Goal: Task Accomplishment & Management: Complete application form

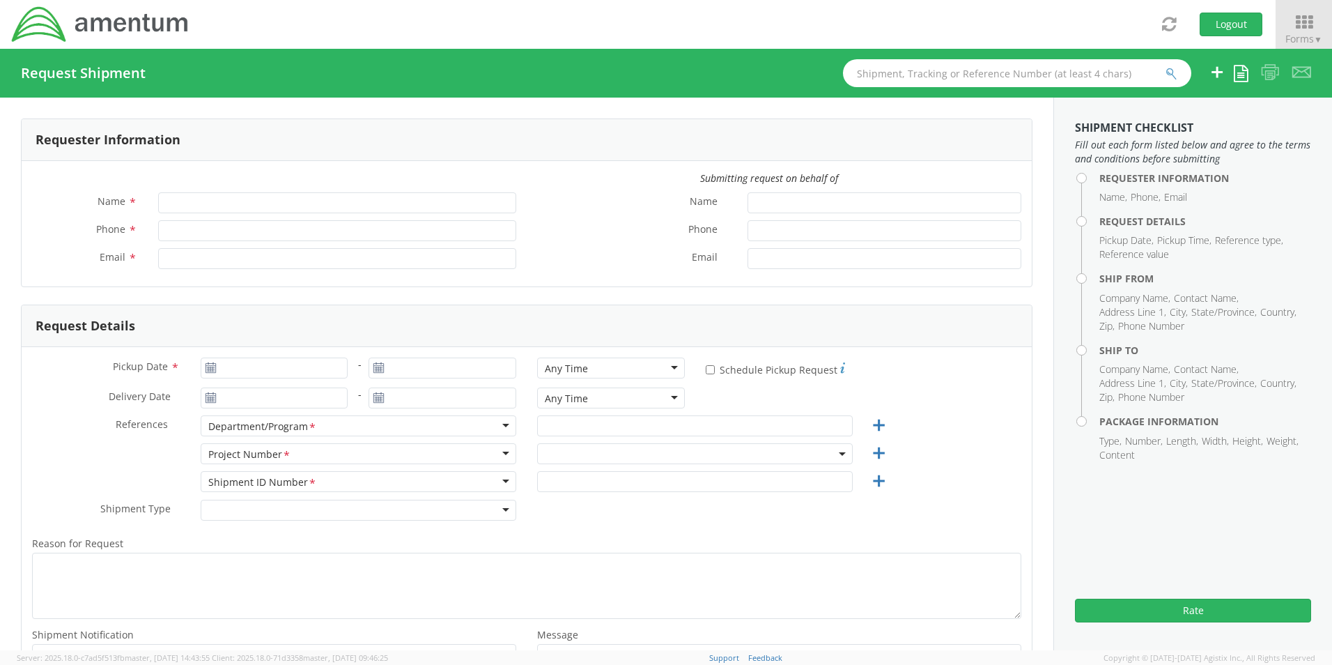
type input "[PERSON_NAME]"
type input "[PHONE_NUMBER]"
type input "[PERSON_NAME][EMAIL_ADDRESS][PERSON_NAME][DOMAIN_NAME]"
select select "OCCP.100140.00000"
type input "[DATE]"
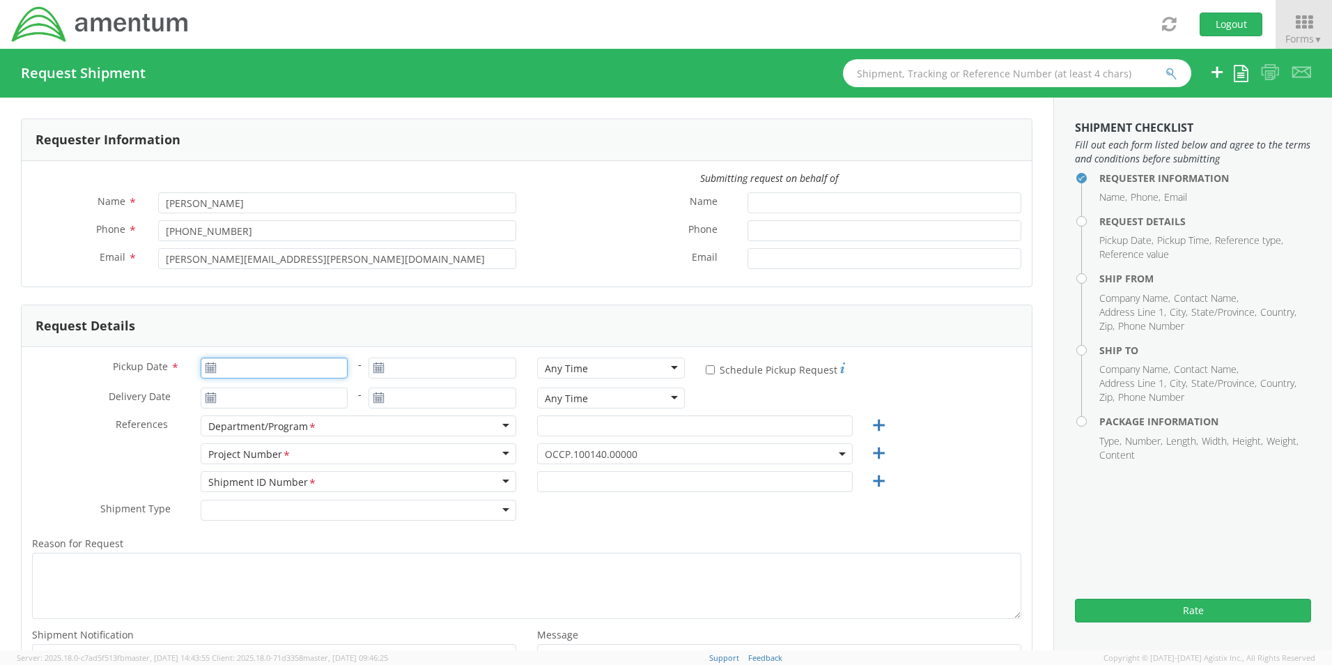
type input "[DATE]"
click at [318, 369] on input "[DATE]" at bounding box center [275, 367] width 148 height 21
click at [267, 458] on td "9" at bounding box center [269, 456] width 24 height 21
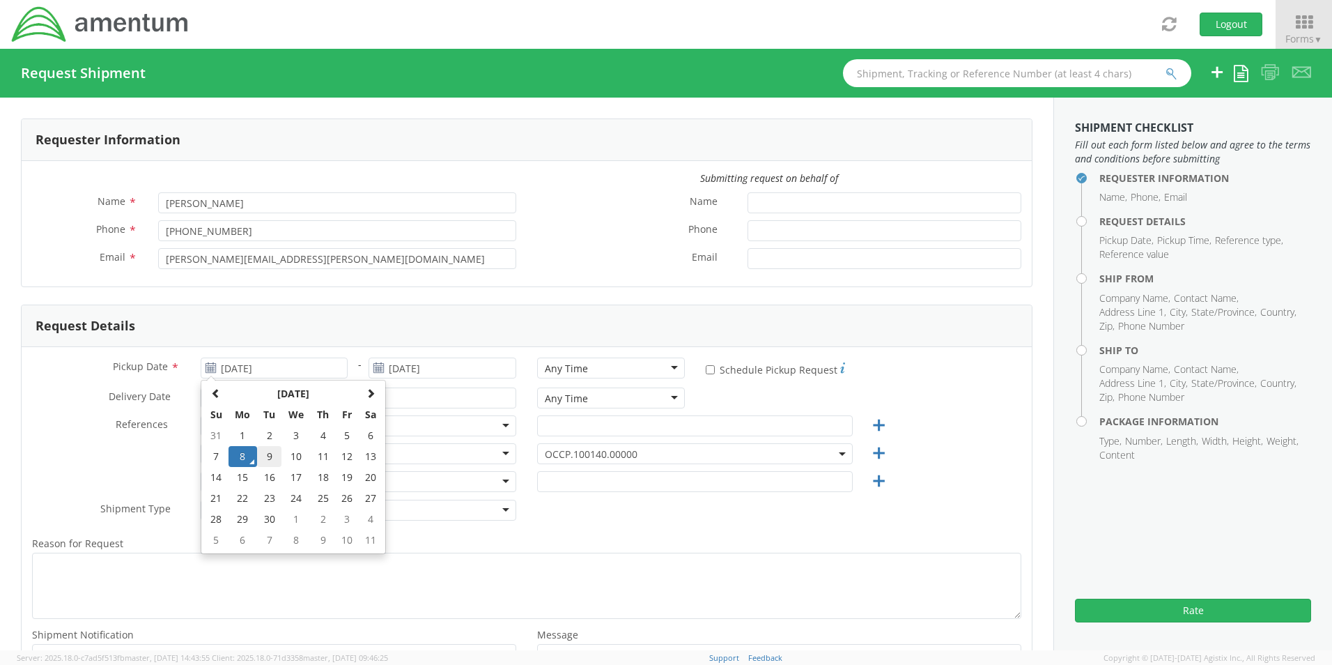
type input "[DATE]"
click at [666, 455] on span "OCCP.100140.00000" at bounding box center [695, 453] width 300 height 13
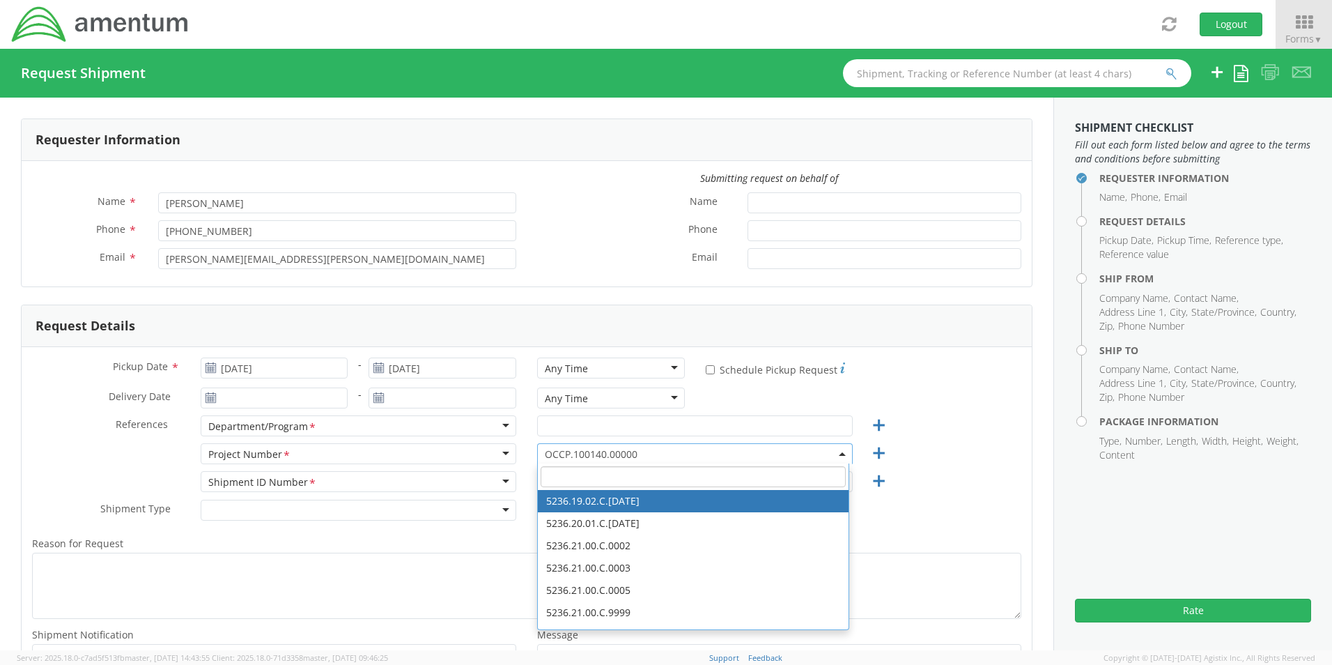
click at [678, 477] on input "search" at bounding box center [693, 476] width 305 height 21
paste input "4415.C3003.5.020.300.00.UNBILL"
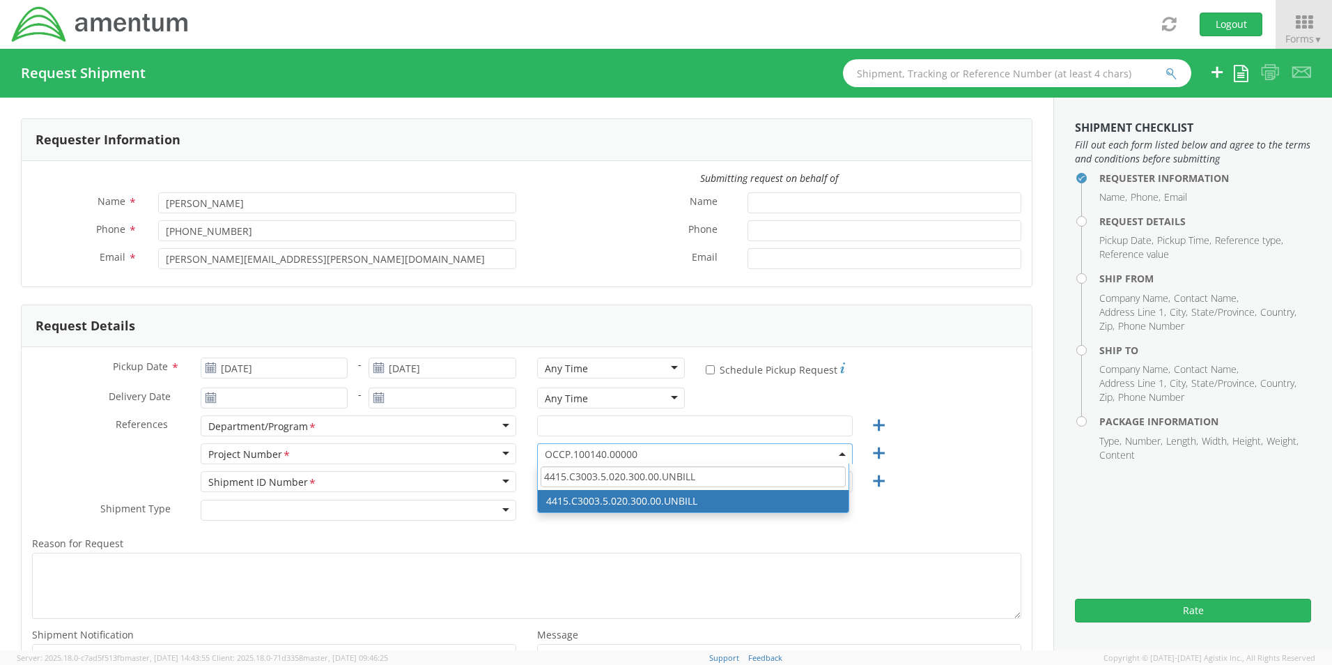
type input "4415.C3003.5.020.300.00.UNBILL"
select select "4415.C3003.5.020.300.00.UNBILL"
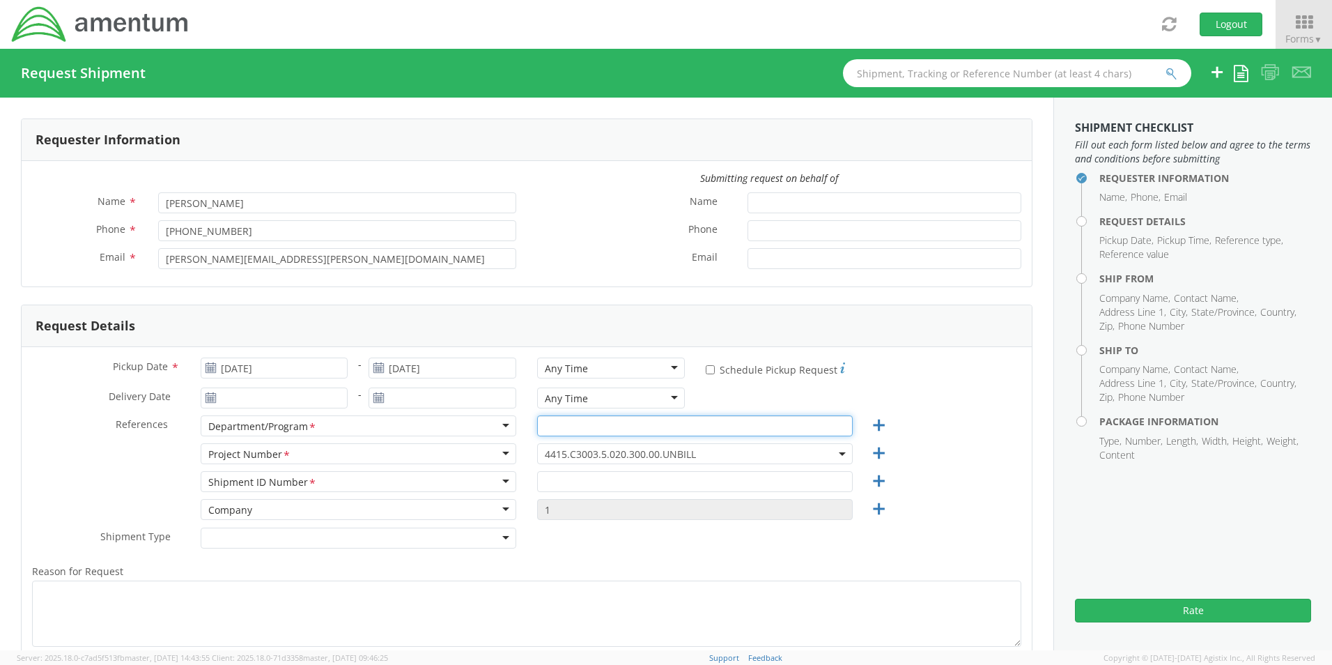
click at [660, 427] on input "text" at bounding box center [695, 425] width 316 height 21
type input "MSE"
click at [626, 481] on input "text" at bounding box center [695, 481] width 316 height 21
type input "1"
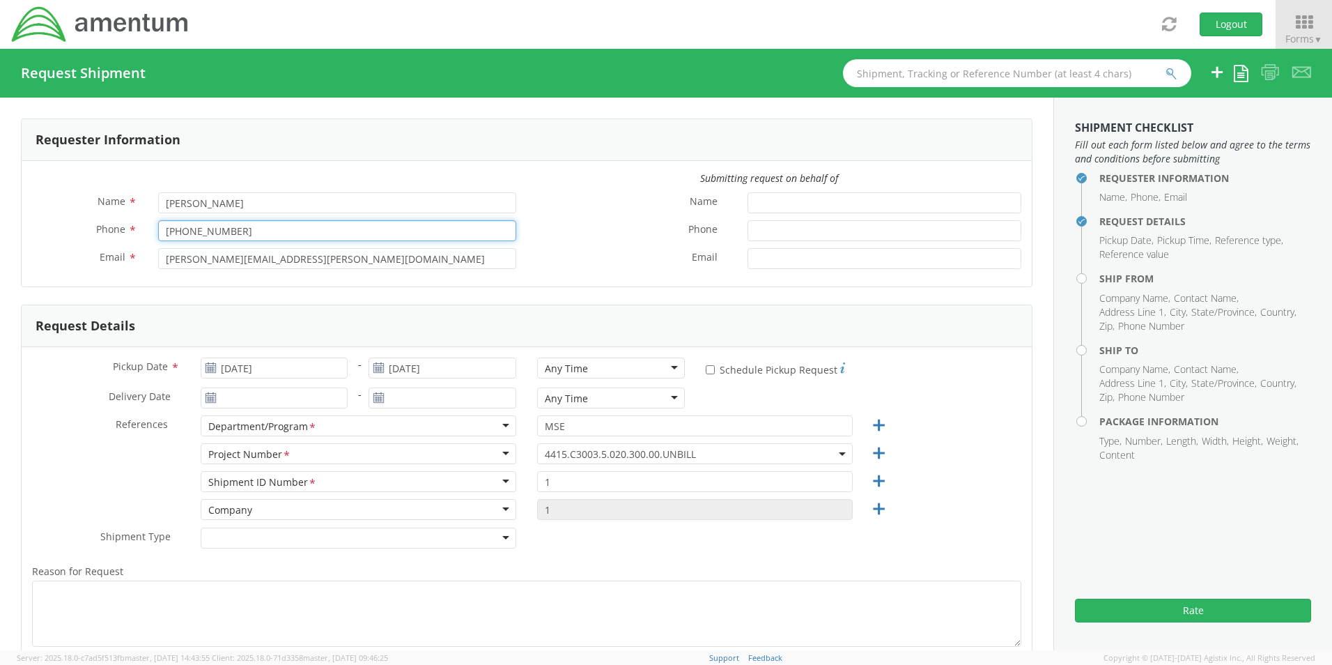
drag, startPoint x: 234, startPoint y: 229, endPoint x: 184, endPoint y: 227, distance: 50.2
click at [184, 227] on input "[PHONE_NUMBER]" at bounding box center [337, 230] width 358 height 21
type input "[PHONE_NUMBER]"
click at [39, 258] on label "Email *" at bounding box center [85, 257] width 126 height 18
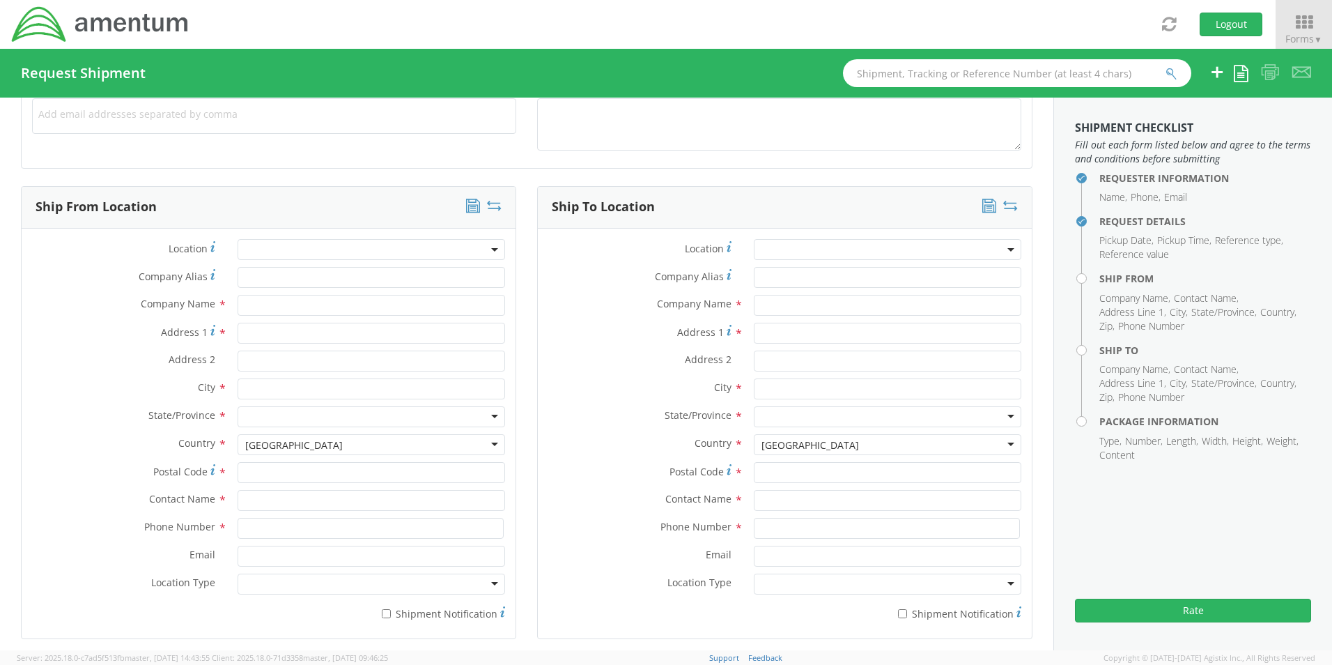
scroll to position [627, 0]
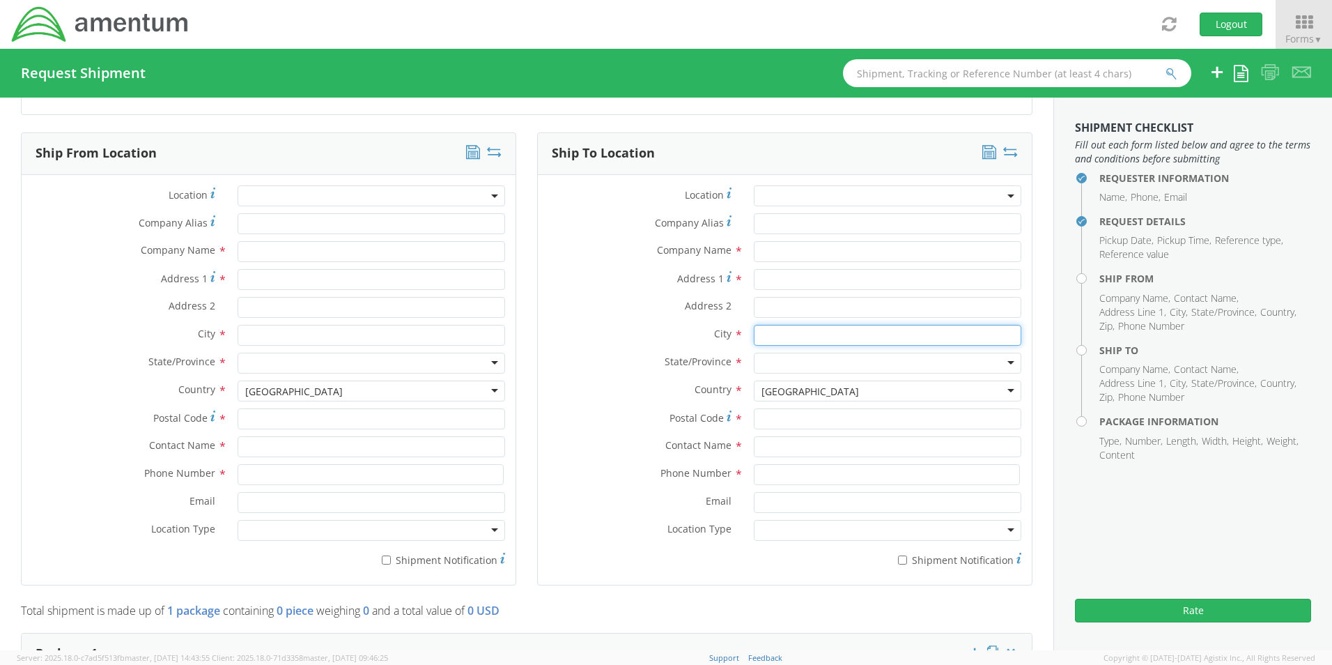
click at [796, 336] on input "text" at bounding box center [888, 335] width 268 height 21
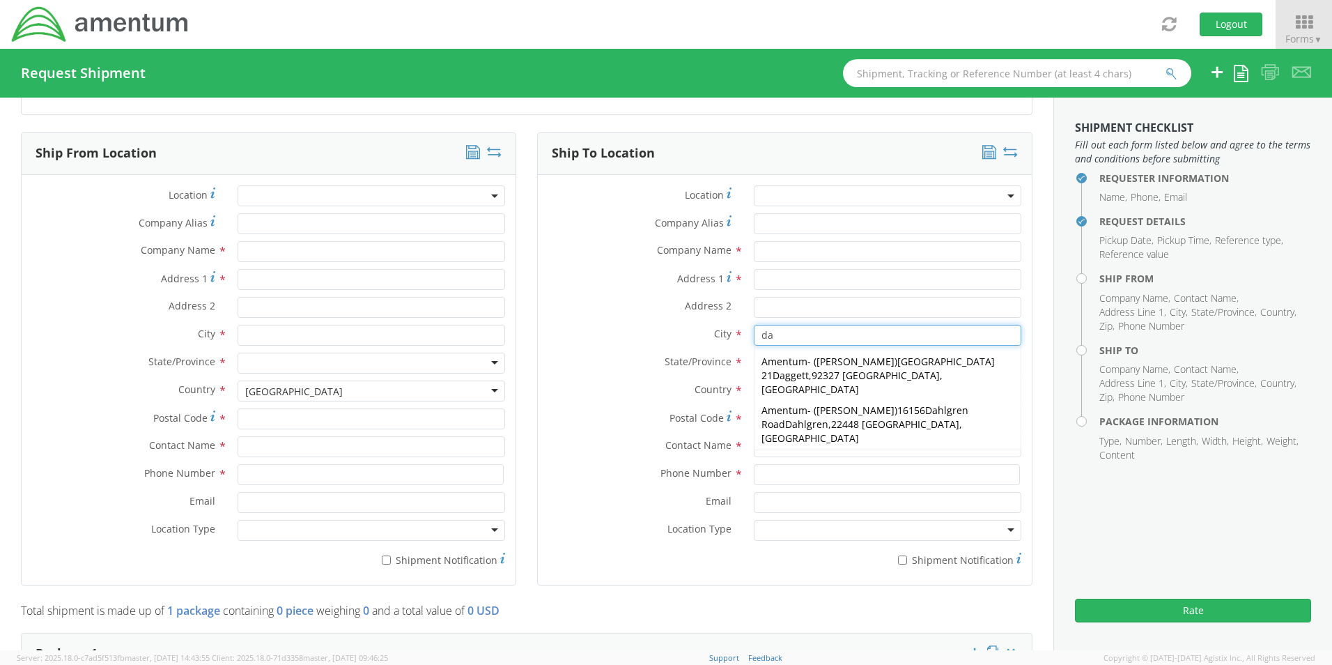
type input "[PERSON_NAME]"
type input "Amentum"
type input "[STREET_ADDRESS][PERSON_NAME]"
type input "91950"
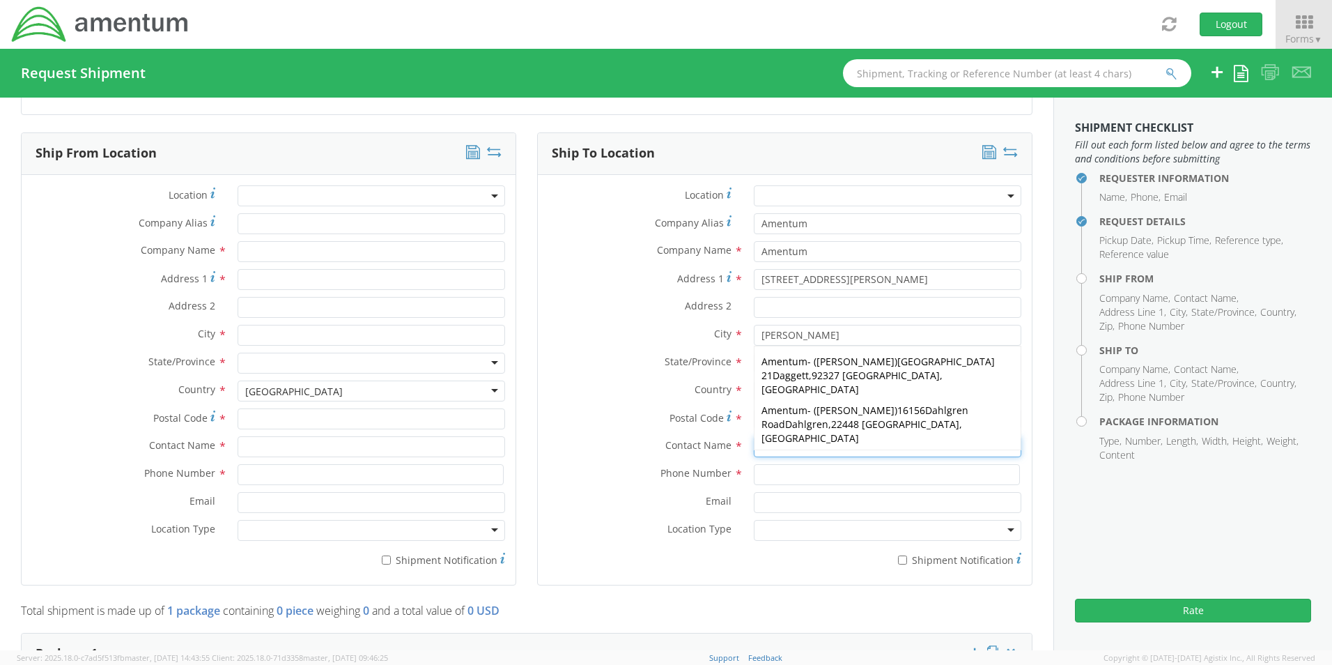
type input "[PERSON_NAME]"
type input "6197939070"
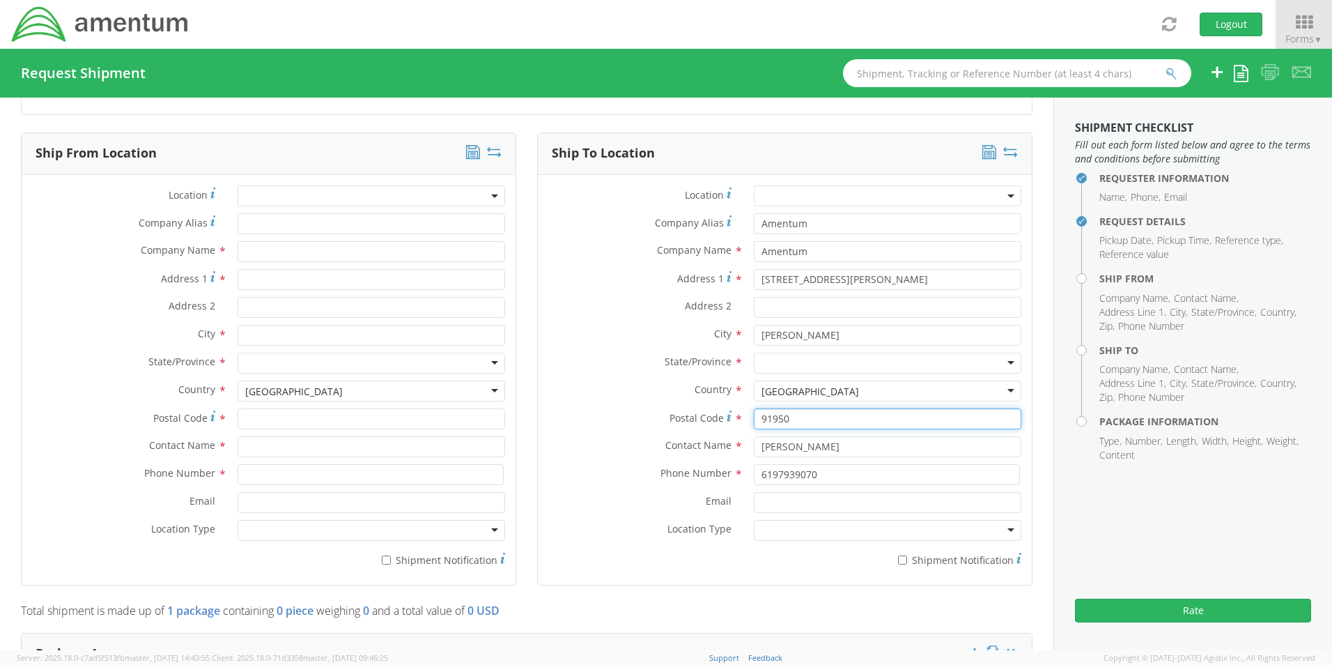
drag, startPoint x: 812, startPoint y: 419, endPoint x: 695, endPoint y: 406, distance: 117.8
click at [695, 406] on div "Location * Company Alias * Amentum Company Name * Amentum searching... Address …" at bounding box center [785, 379] width 494 height 389
click at [630, 424] on label "Postal Code *" at bounding box center [641, 417] width 206 height 19
click at [754, 424] on input "91950" at bounding box center [888, 418] width 268 height 21
type input "22448"
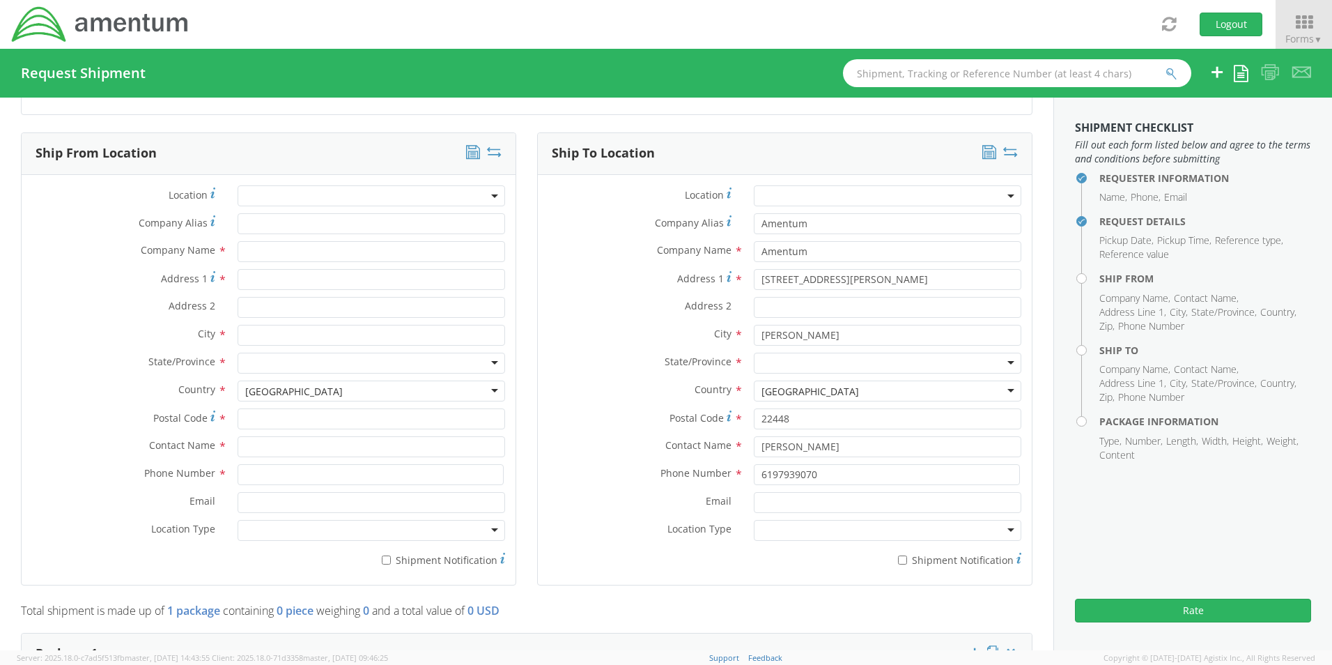
click at [649, 430] on div "Postal Code * 22448" at bounding box center [785, 422] width 494 height 28
drag, startPoint x: 819, startPoint y: 477, endPoint x: 653, endPoint y: 436, distance: 170.8
click at [653, 437] on div "Location * Company Alias * Amentum Company Name * Amentum searching... Address …" at bounding box center [785, 379] width 494 height 389
drag, startPoint x: 818, startPoint y: 449, endPoint x: 677, endPoint y: 443, distance: 140.9
click at [677, 443] on div "Contact Name * [PERSON_NAME]" at bounding box center [785, 446] width 494 height 21
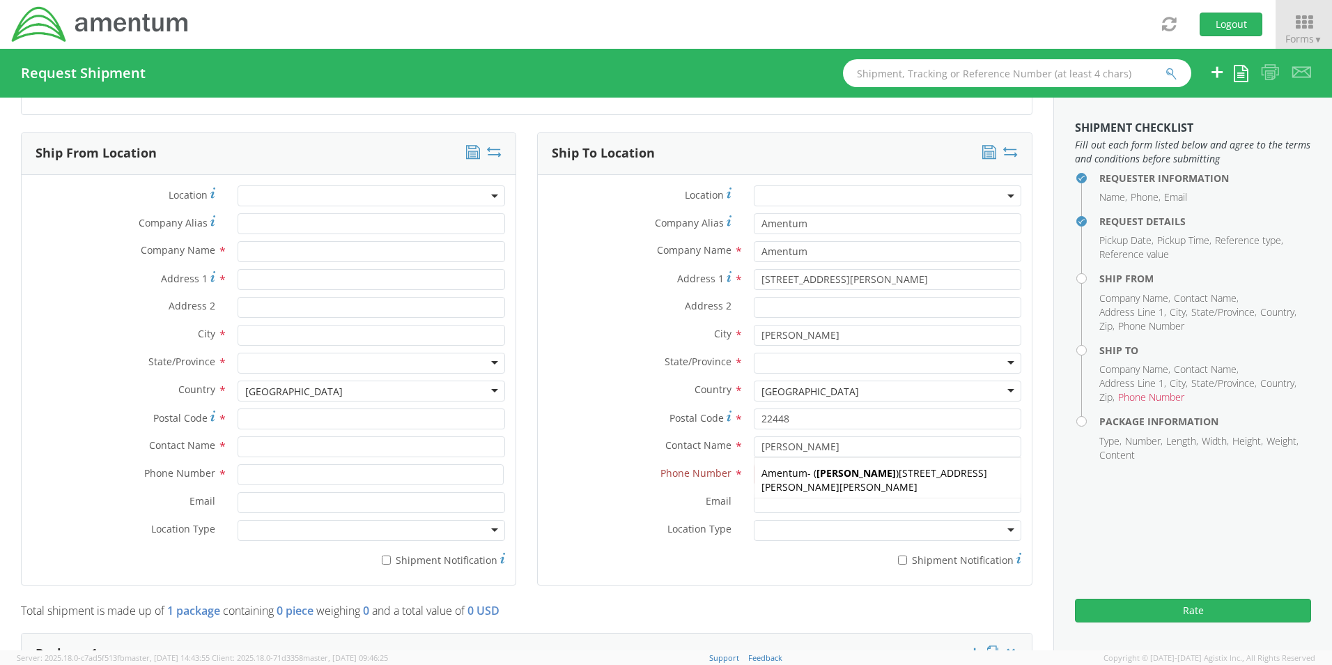
type input "[PERSON_NAME]"
type input "22448"
type input "[PERSON_NAME]"
type input "5406639456"
type input "[PERSON_NAME][EMAIL_ADDRESS][PERSON_NAME][DOMAIN_NAME]"
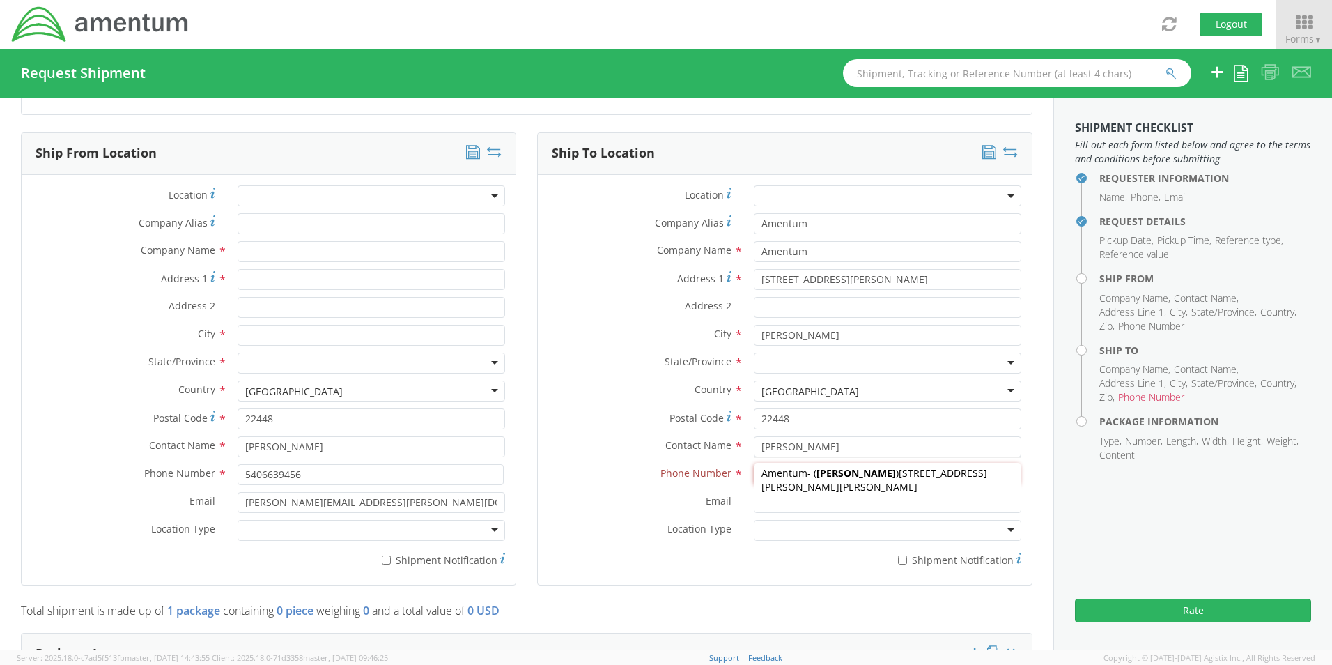
type input "5406639456"
type input "[PERSON_NAME][EMAIL_ADDRESS][PERSON_NAME][DOMAIN_NAME]"
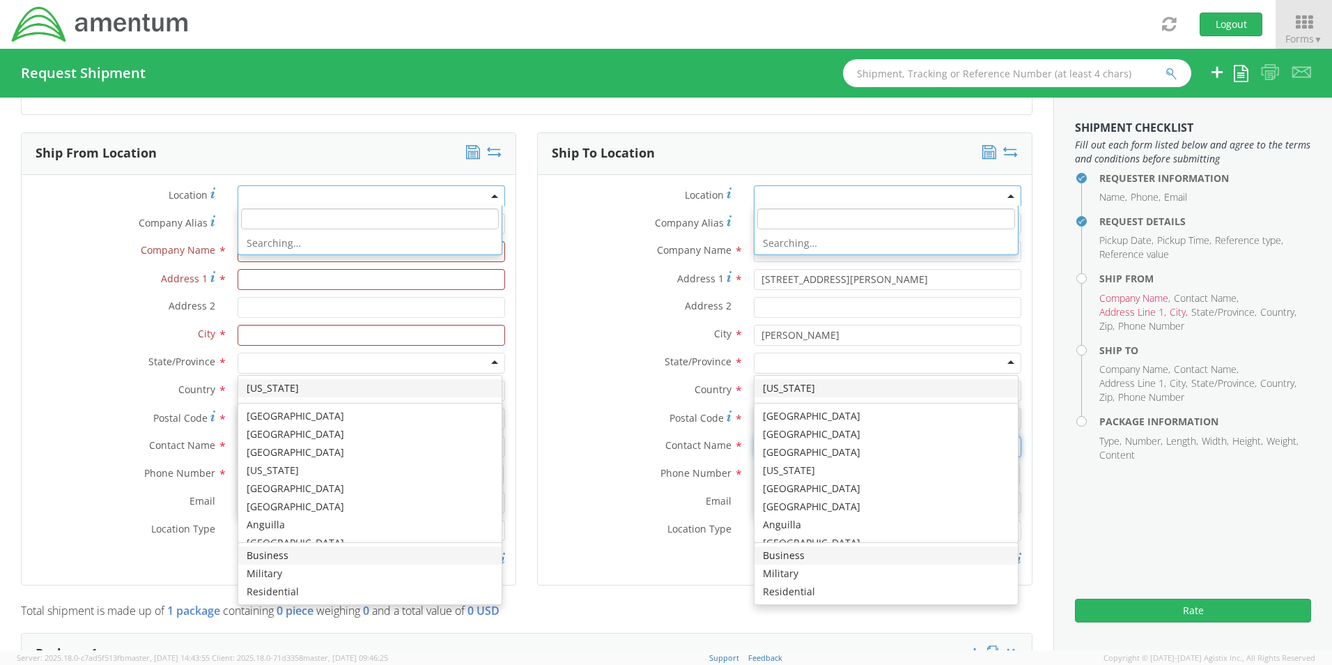
scroll to position [0, 0]
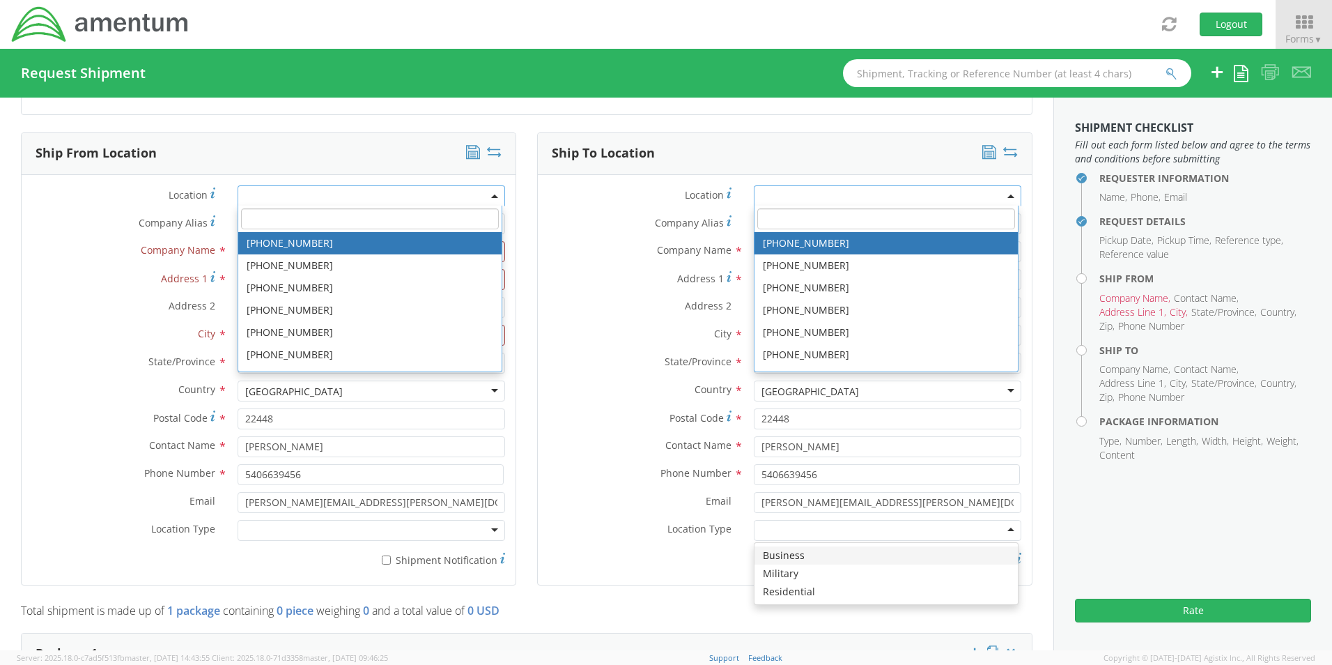
type input "[GEOGRAPHIC_DATA]"
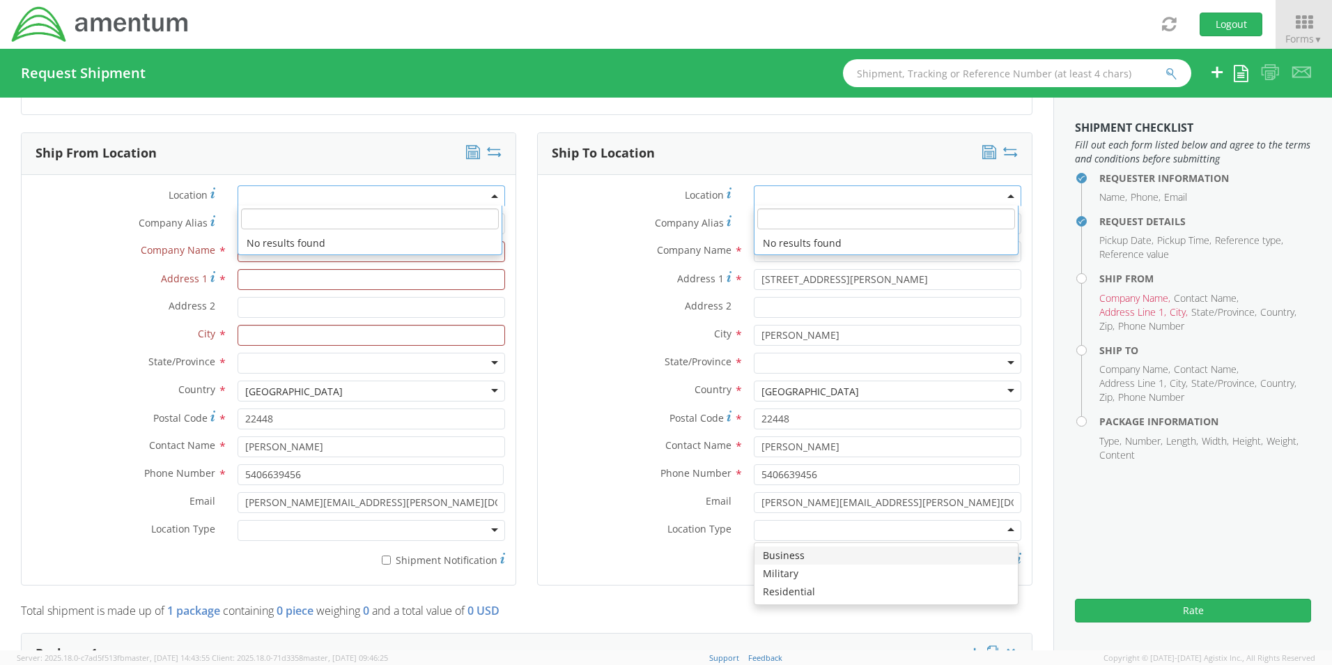
click at [605, 325] on label "City *" at bounding box center [641, 334] width 206 height 18
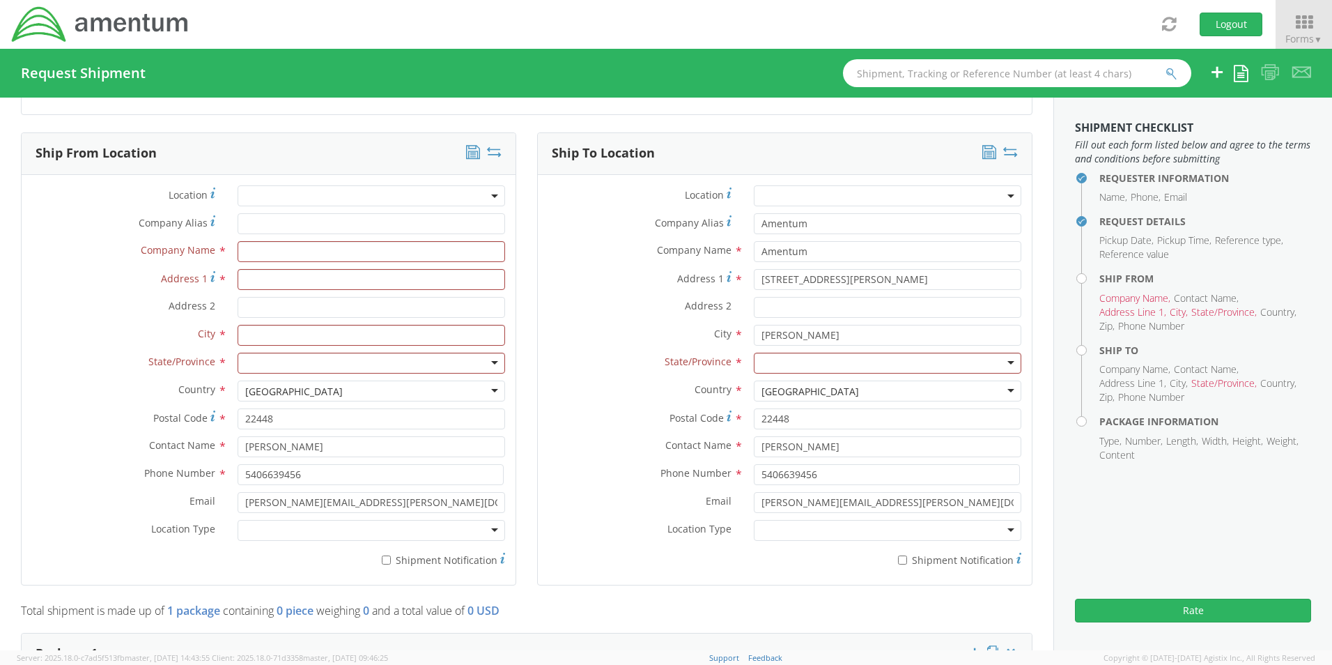
click at [804, 532] on div at bounding box center [888, 530] width 268 height 21
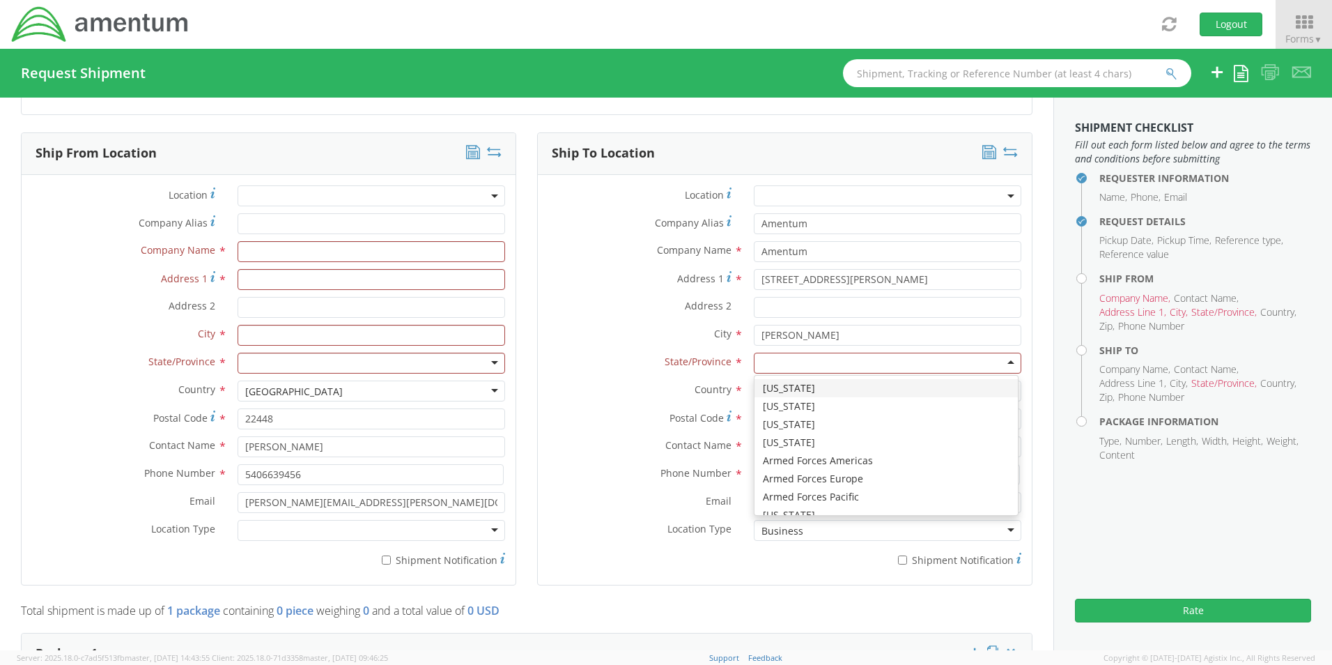
click at [782, 364] on div at bounding box center [888, 363] width 268 height 21
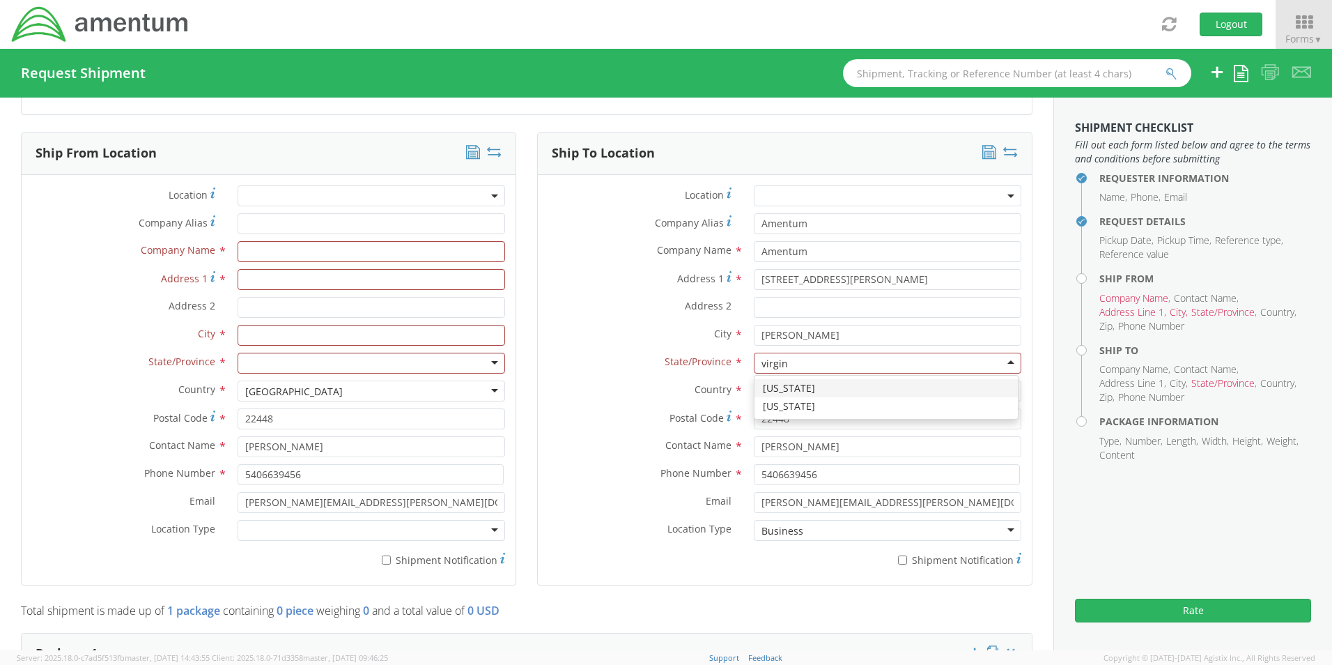
type input "virgini"
click at [256, 252] on input "text" at bounding box center [372, 251] width 268 height 21
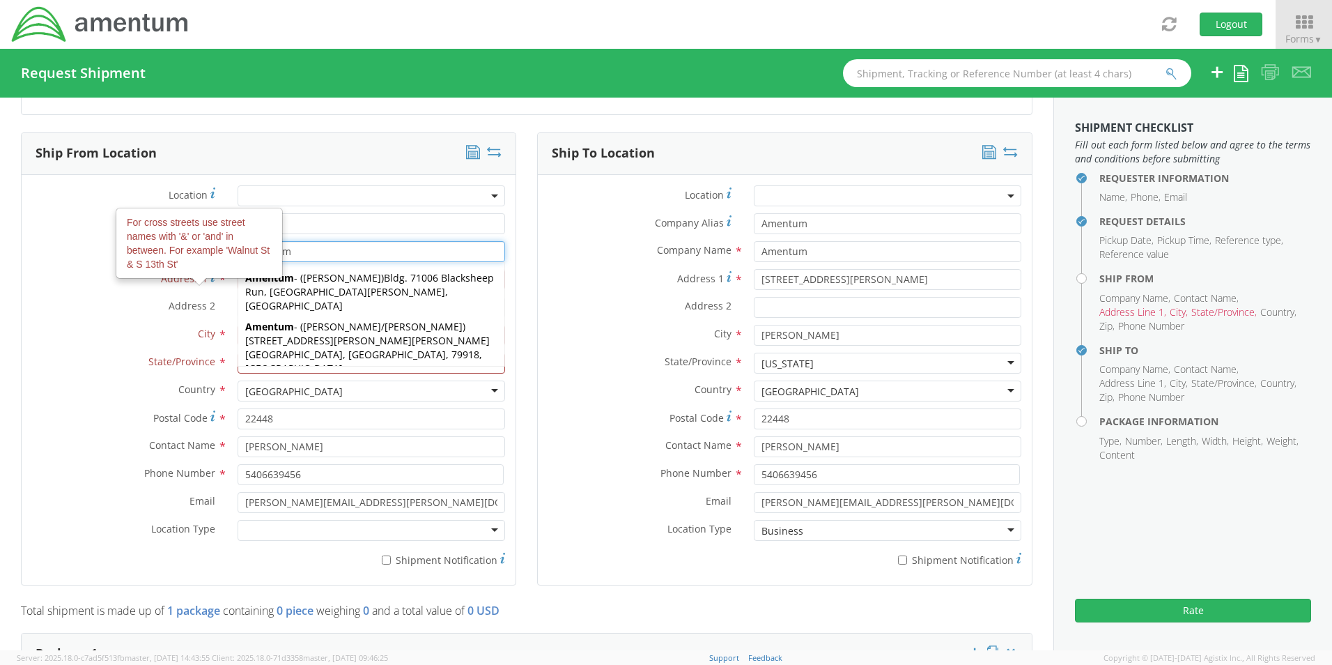
type input "Amentum"
click at [199, 281] on span "Address 1" at bounding box center [184, 278] width 47 height 13
click at [238, 281] on input "Address 1 For cross streets use street names with '&' or 'and' in between. For …" at bounding box center [372, 279] width 268 height 21
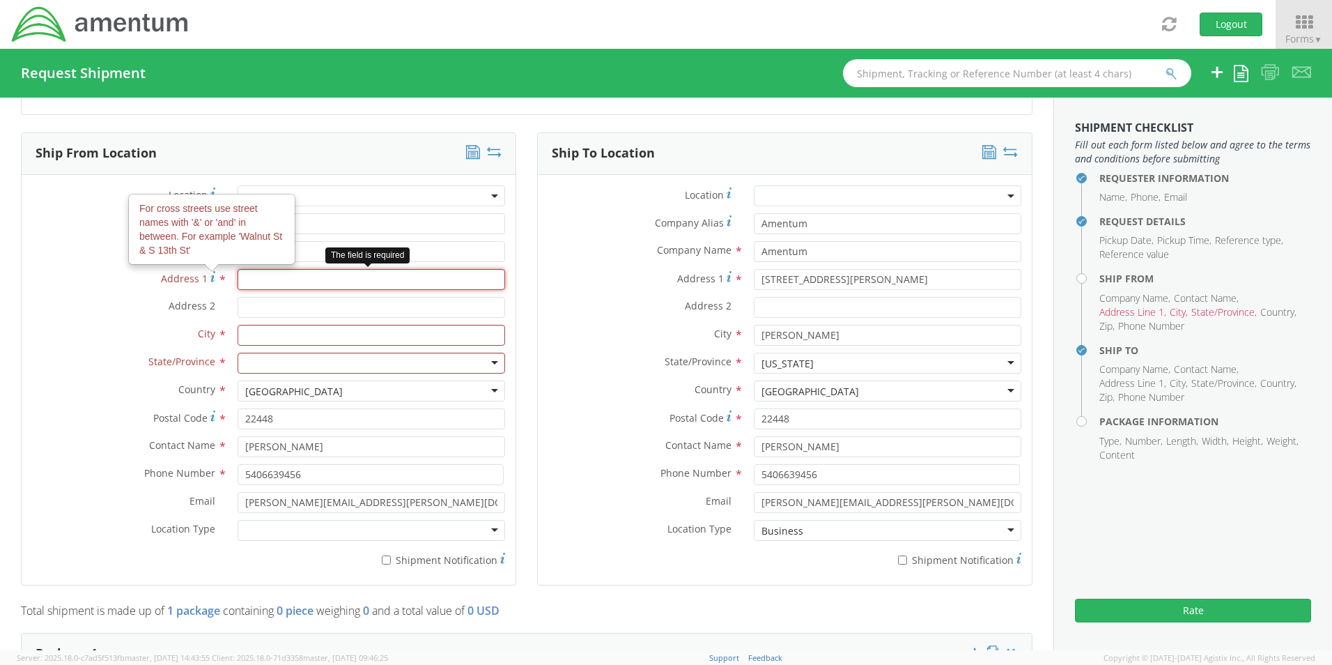
click at [256, 279] on input "Address 1 For cross streets use street names with '&' or 'and' in between. For …" at bounding box center [372, 279] width 268 height 21
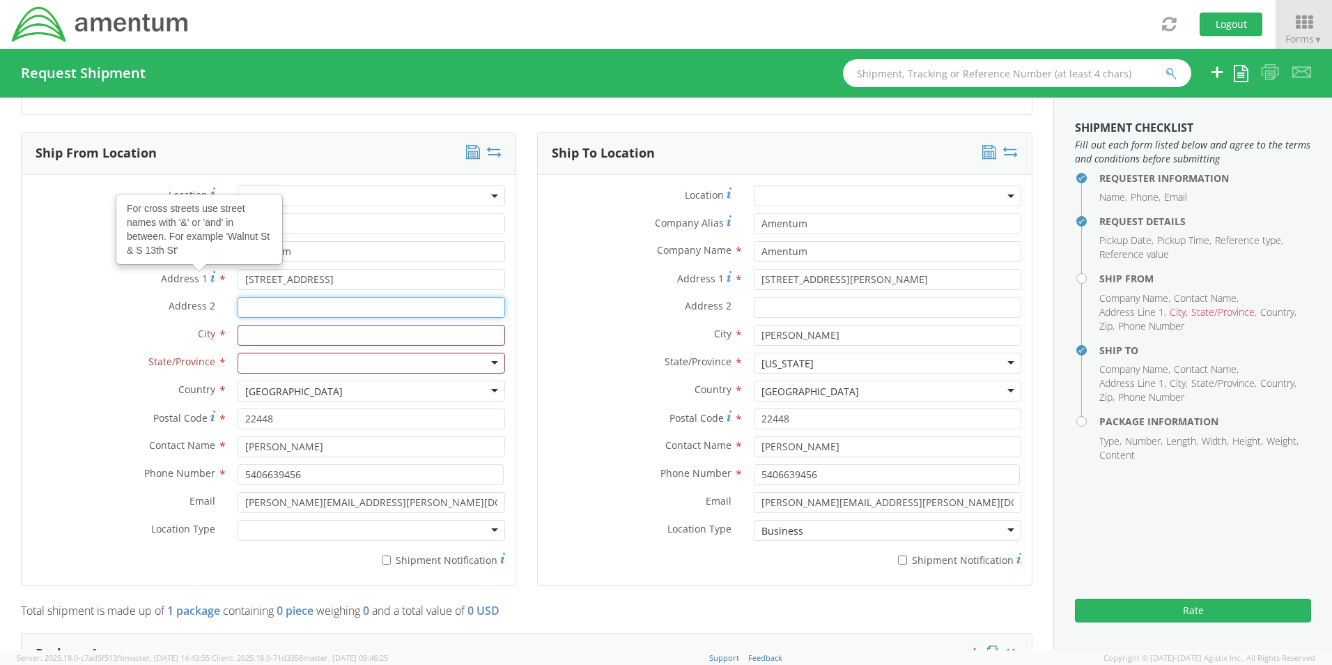
click at [272, 309] on input "Address 2 *" at bounding box center [372, 307] width 268 height 21
click at [321, 285] on input "[STREET_ADDRESS]" at bounding box center [372, 279] width 268 height 21
click at [274, 300] on input "Address 2 *" at bounding box center [372, 307] width 268 height 21
click at [277, 284] on input "[STREET_ADDRESS]" at bounding box center [372, 279] width 268 height 21
type input "[STREET_ADDRESS]"
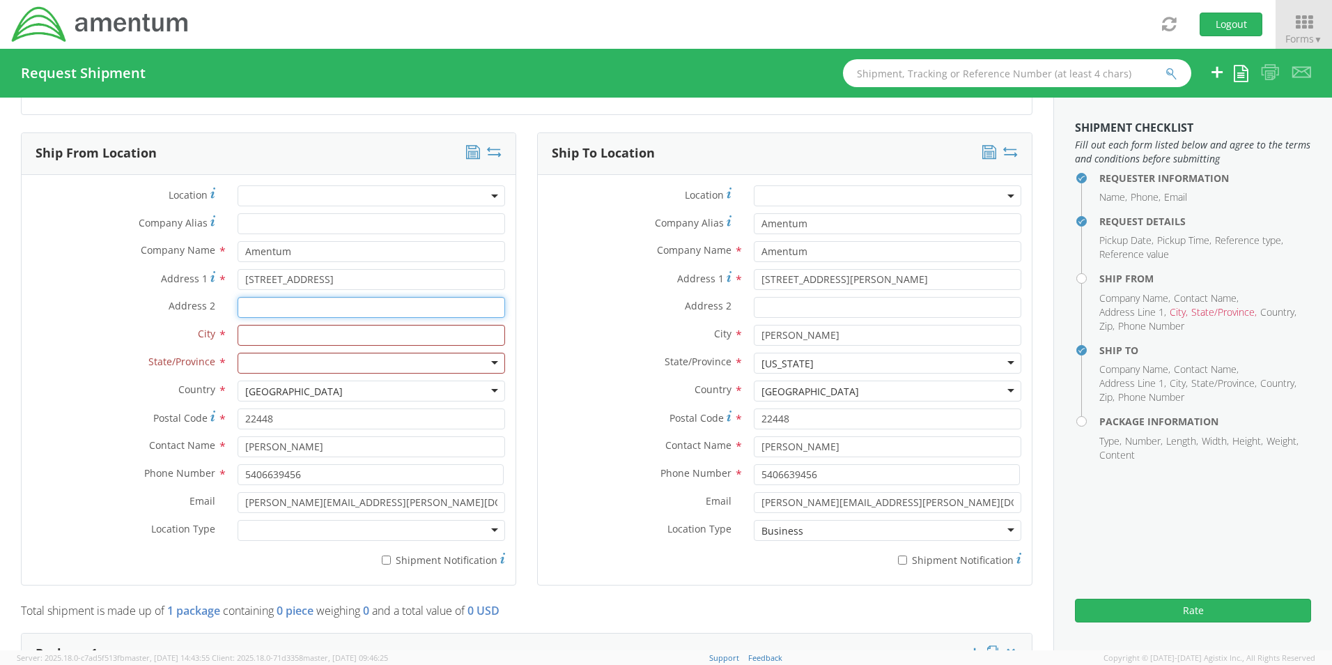
click at [265, 315] on input "Address 2 *" at bounding box center [372, 307] width 268 height 21
type input "APT 602"
click at [262, 332] on input "text" at bounding box center [372, 335] width 268 height 21
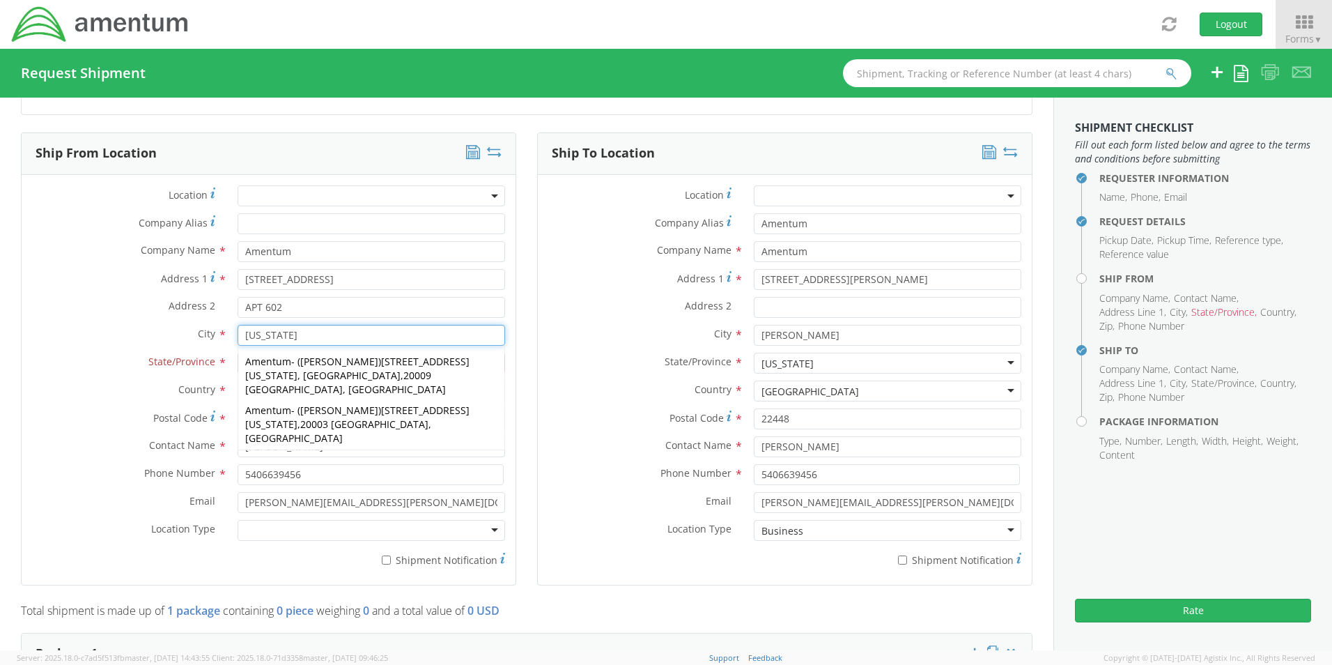
type input "[US_STATE]"
click at [124, 359] on label "State/Province *" at bounding box center [125, 362] width 206 height 18
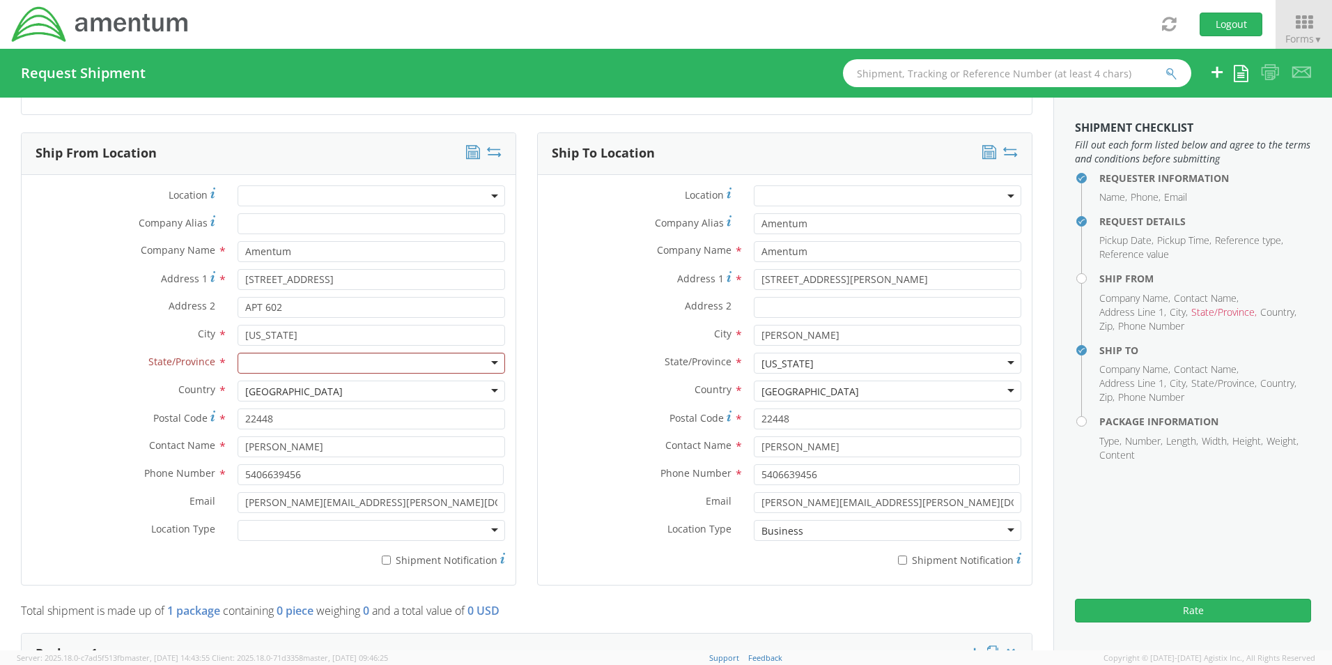
click at [274, 362] on div at bounding box center [372, 363] width 268 height 21
type input "dist"
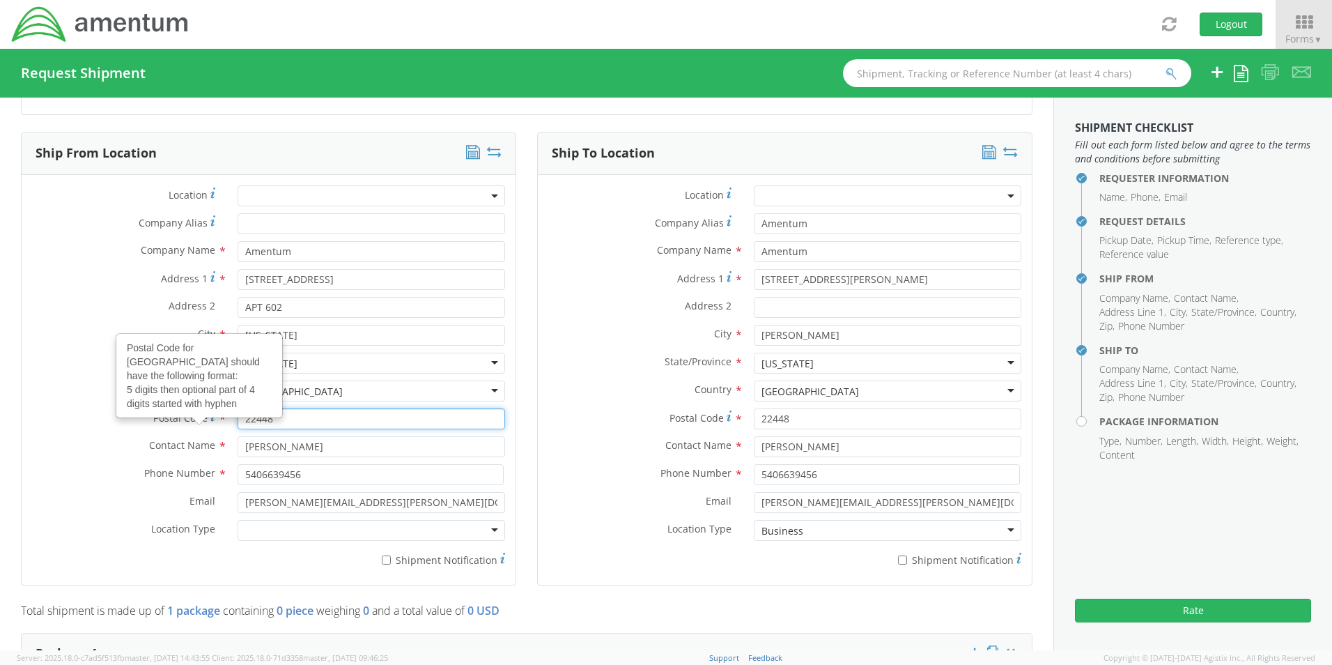
drag, startPoint x: 311, startPoint y: 422, endPoint x: 192, endPoint y: 412, distance: 119.5
click at [192, 412] on div "Postal Code Postal Code for United States should have the following format: 5 d…" at bounding box center [269, 418] width 494 height 21
type input "20002"
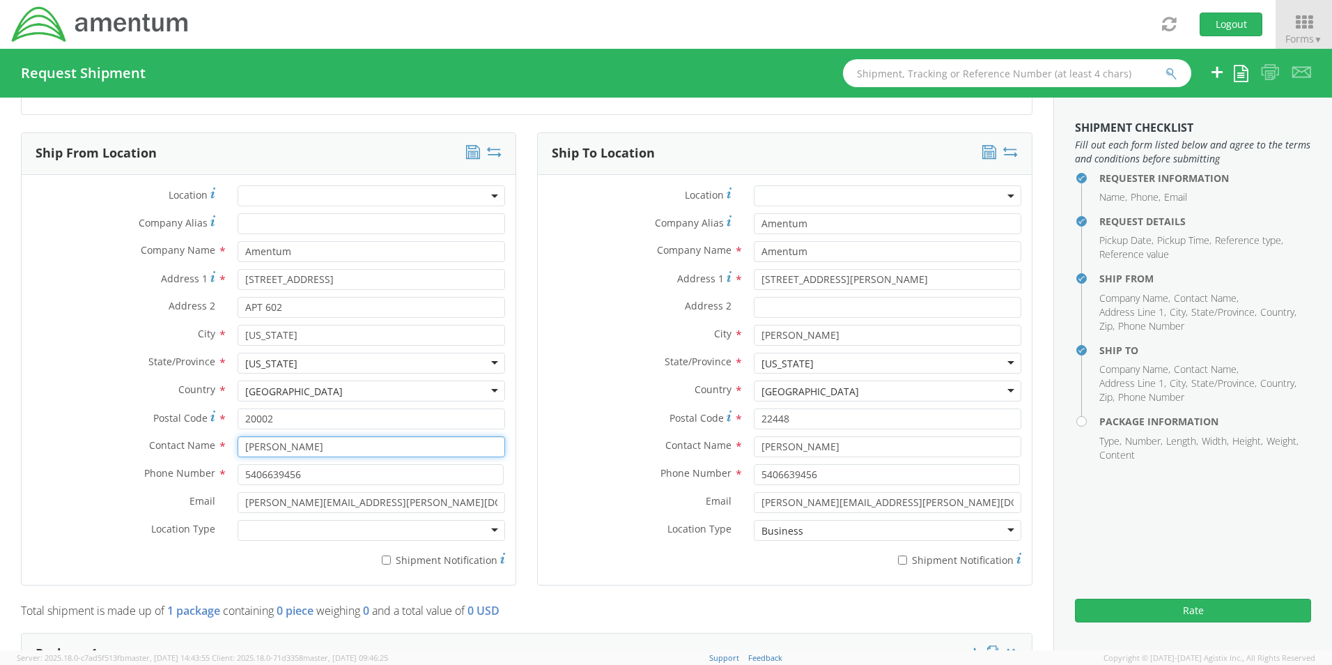
drag, startPoint x: 335, startPoint y: 444, endPoint x: 188, endPoint y: 433, distance: 147.4
click at [188, 433] on div "Location * Company Alias * Company Name * Amentum Amentum Amentum - ( [PERSON_N…" at bounding box center [269, 379] width 494 height 389
paste input "[PERSON_NAME]"
type input "[PERSON_NAME]"
drag, startPoint x: 322, startPoint y: 477, endPoint x: 192, endPoint y: 467, distance: 130.6
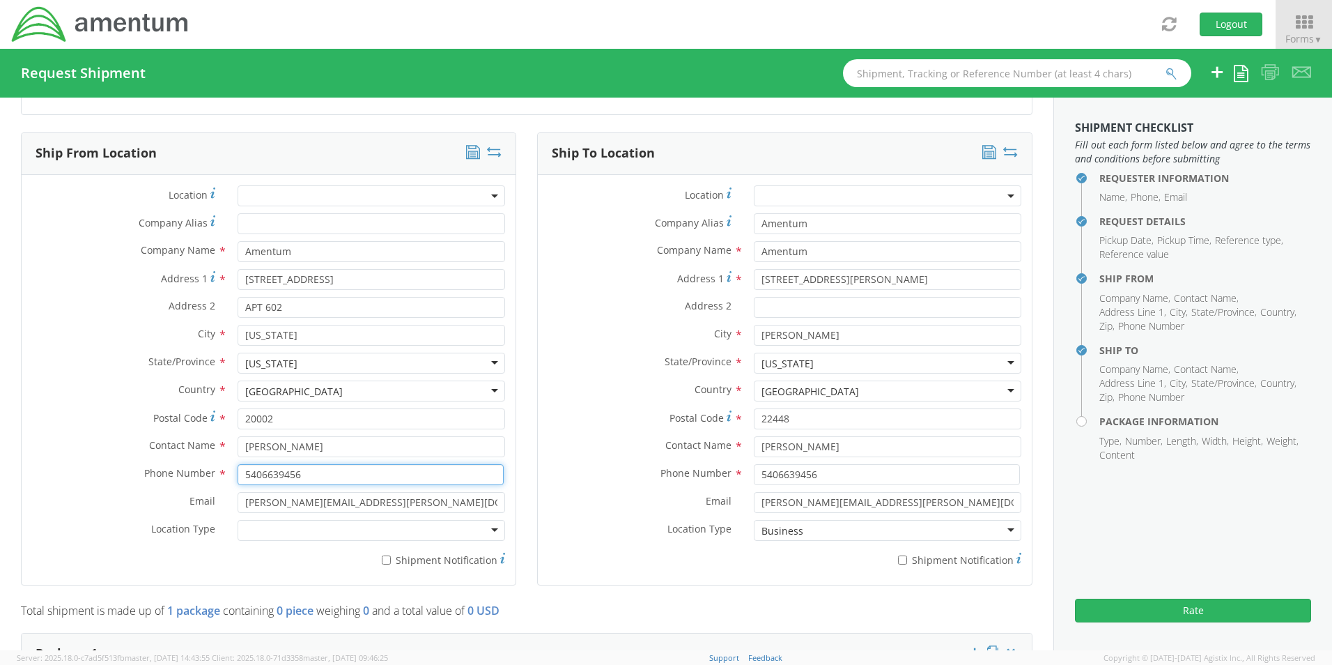
click at [192, 467] on div "Phone Number * 5406639456" at bounding box center [269, 474] width 494 height 21
paste input "[PHONE_NUMBER]"
type input "[PHONE_NUMBER]"
click at [389, 495] on input "[PERSON_NAME][EMAIL_ADDRESS][PERSON_NAME][DOMAIN_NAME]" at bounding box center [372, 502] width 268 height 21
drag, startPoint x: 394, startPoint y: 497, endPoint x: 173, endPoint y: 479, distance: 221.6
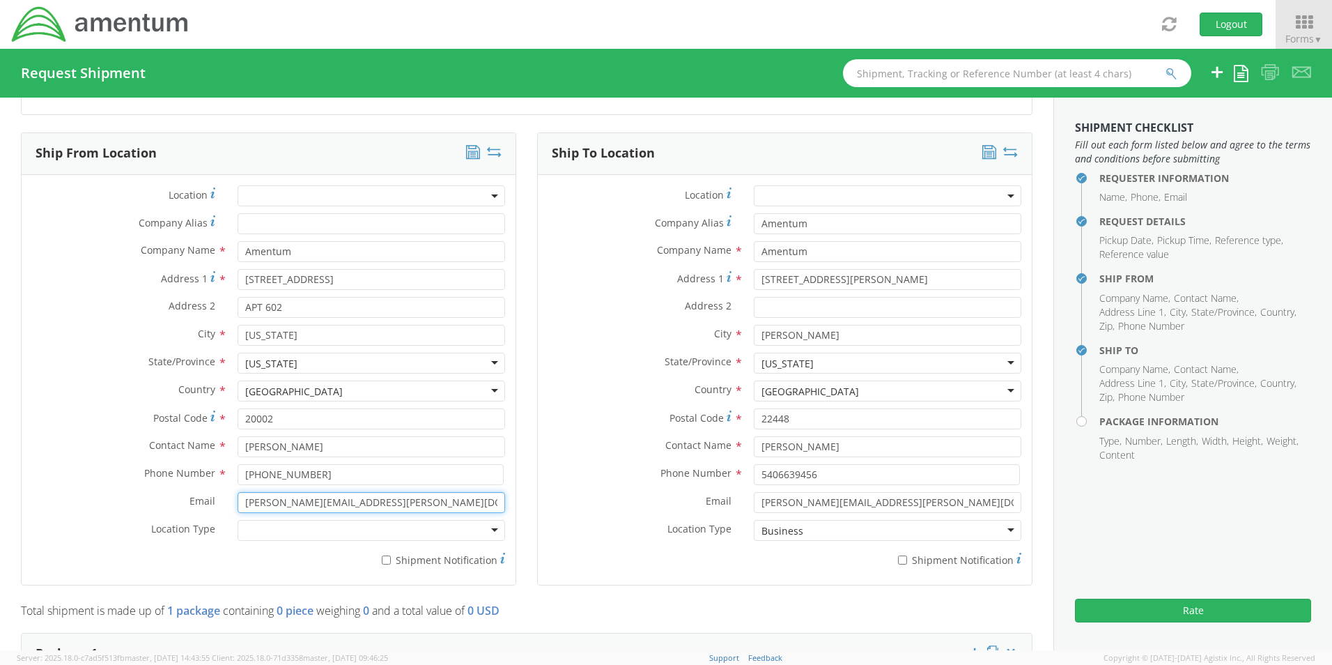
click at [173, 480] on div "Location * Company Alias * Company Name * Amentum Amentum Amentum - ( [PERSON_N…" at bounding box center [269, 379] width 494 height 389
paste input "], [PERSON_NAME][EMAIL_ADDRESS][DOMAIN_NAME] CUI//CTI//None"
type input "[PERSON_NAME][EMAIL_ADDRESS][DOMAIN_NAME]"
click at [295, 535] on div at bounding box center [372, 530] width 268 height 21
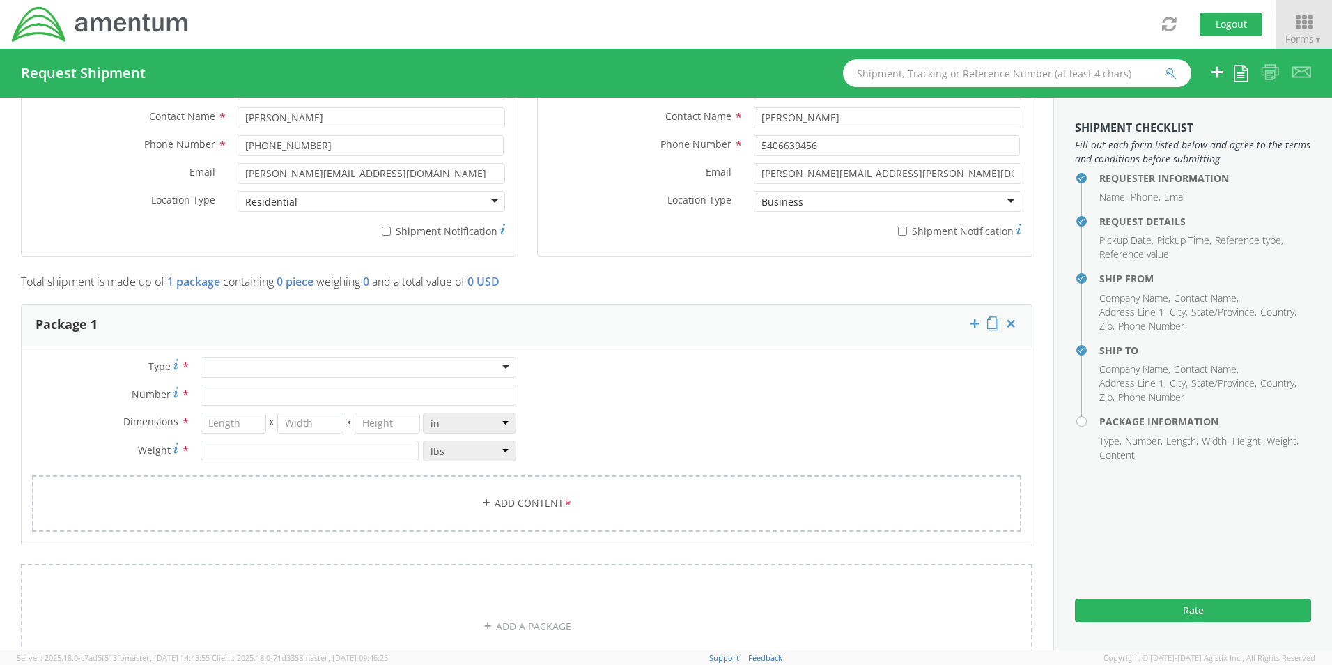
scroll to position [975, 0]
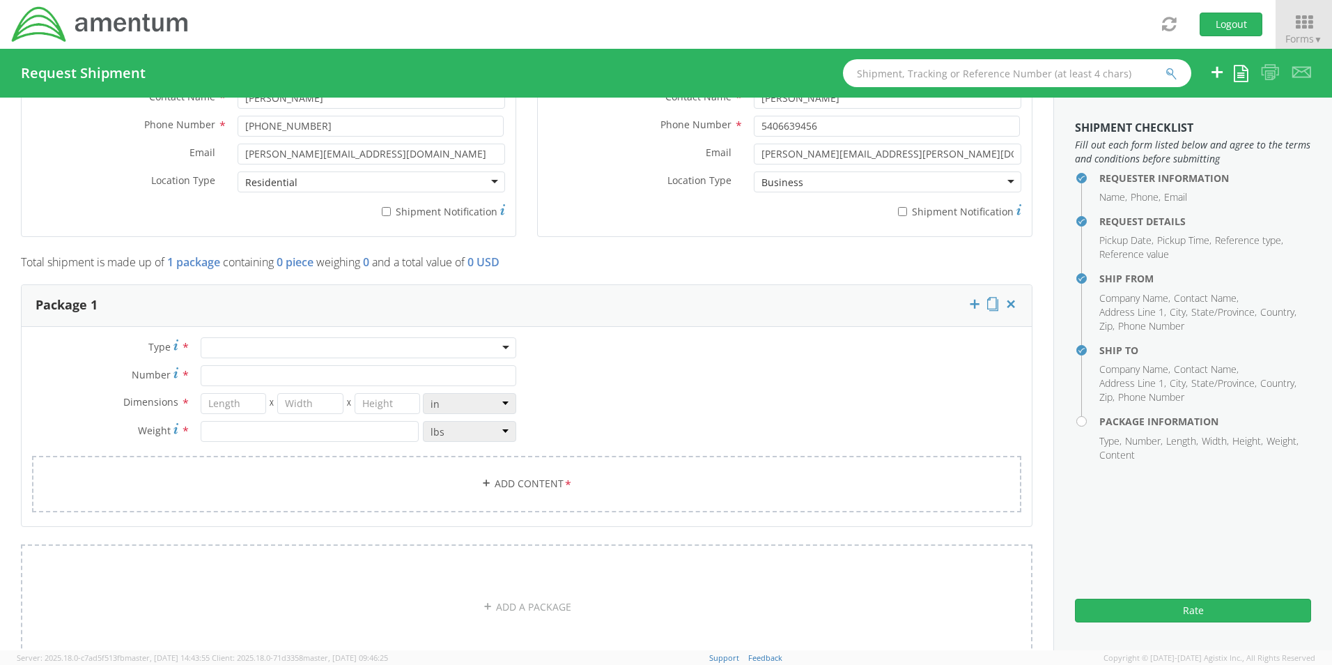
click at [426, 337] on div at bounding box center [359, 347] width 316 height 21
click at [228, 376] on input "Number *" at bounding box center [359, 375] width 316 height 21
type input "1"
click at [233, 403] on input "number" at bounding box center [234, 403] width 66 height 21
type input "19"
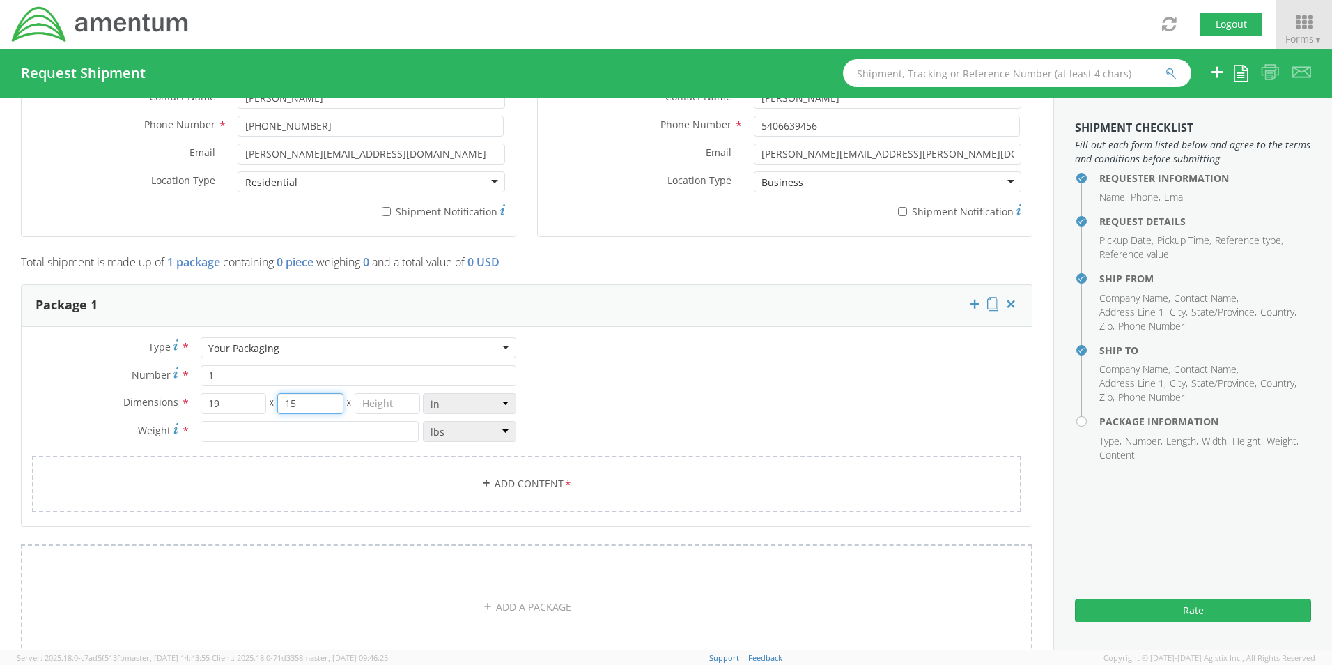
type input "15"
type input "5"
type input "8"
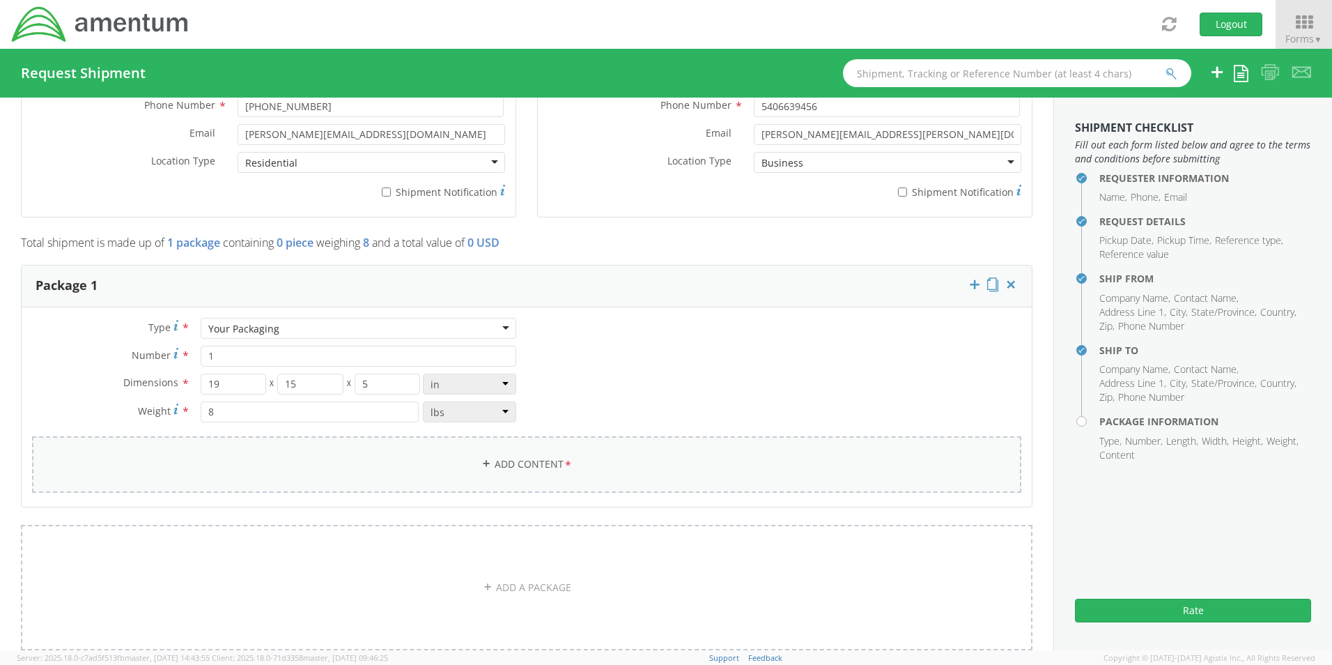
click at [440, 474] on link "Add Content *" at bounding box center [526, 464] width 989 height 56
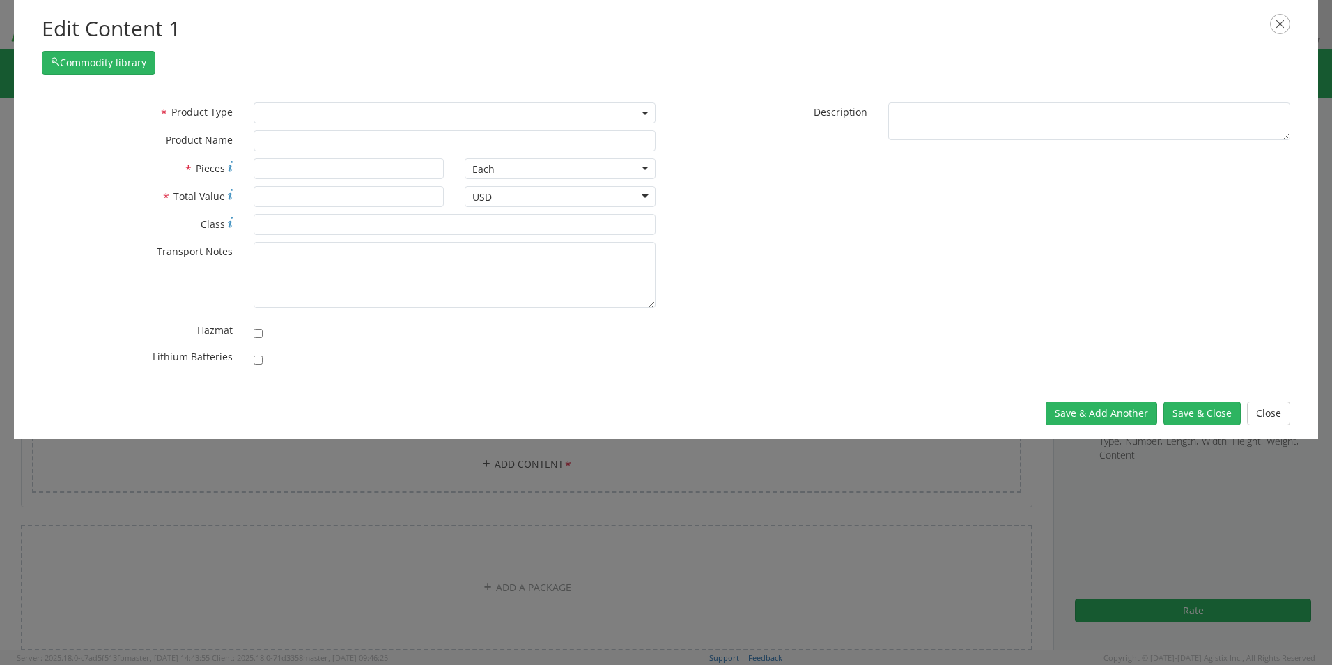
click at [277, 109] on span at bounding box center [455, 112] width 402 height 21
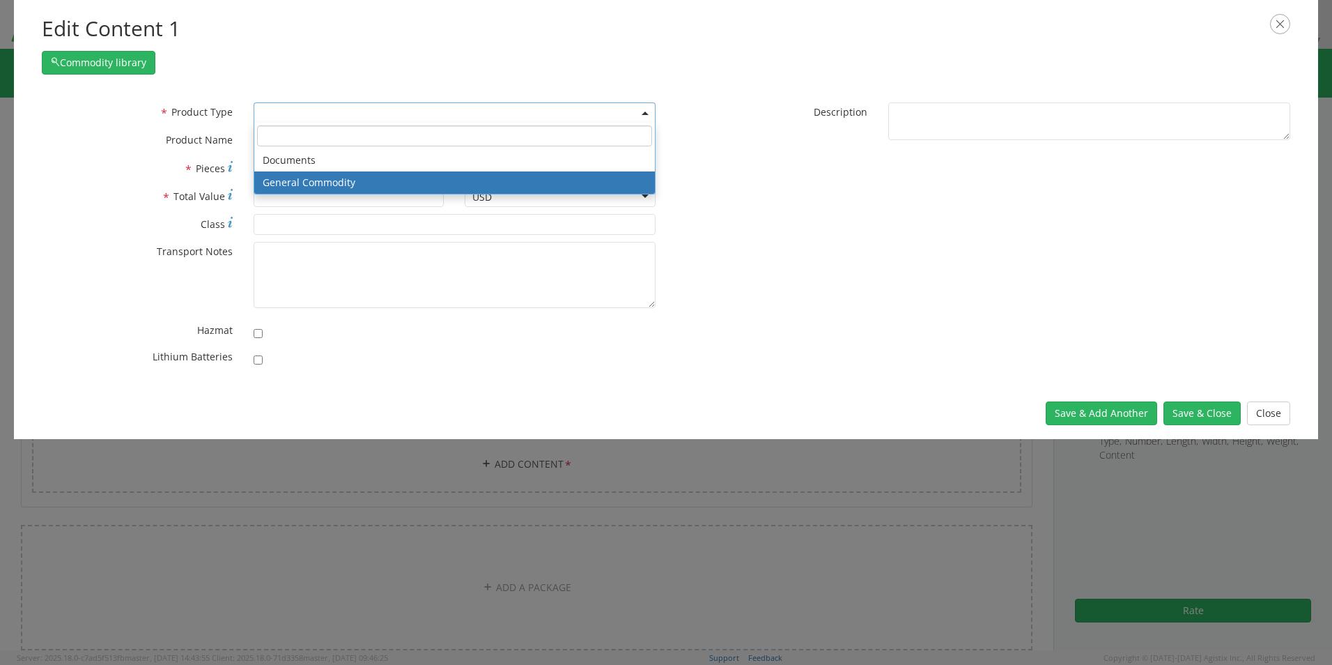
select select "COMMODITY"
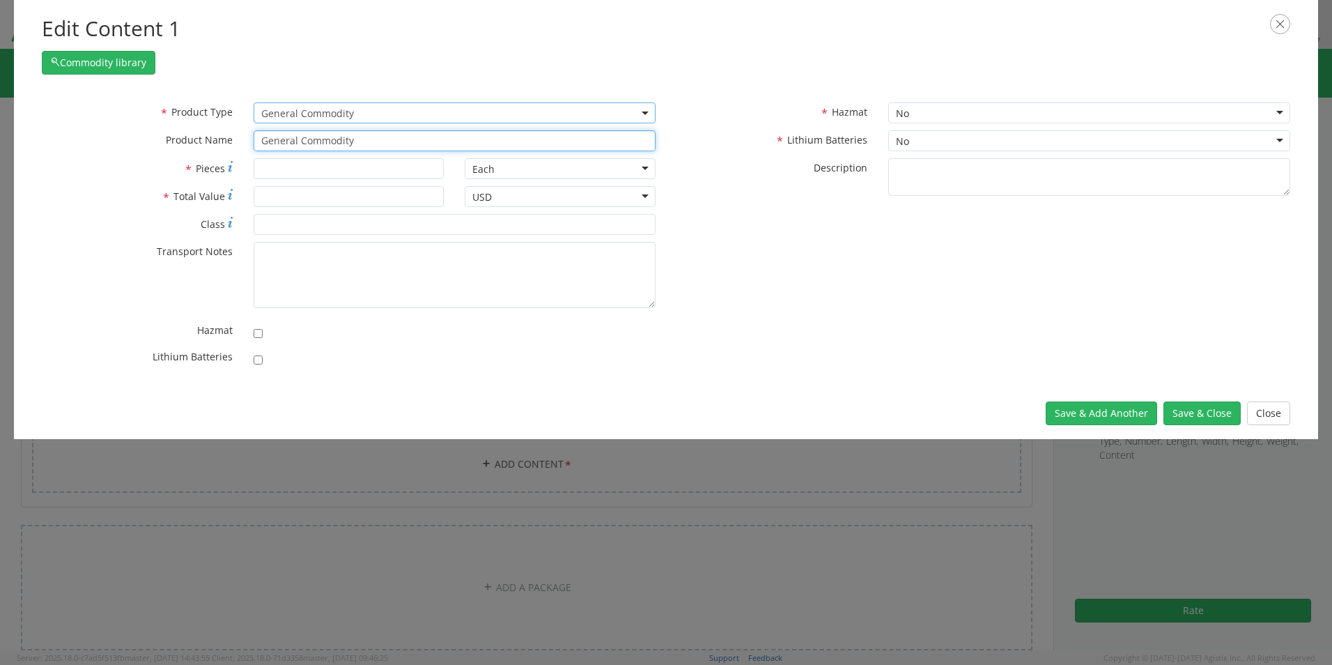
drag, startPoint x: 372, startPoint y: 141, endPoint x: 171, endPoint y: 134, distance: 201.4
click at [171, 134] on div "* Product Name General Commodity" at bounding box center [348, 140] width 635 height 21
type input "laptop"
type input "1"
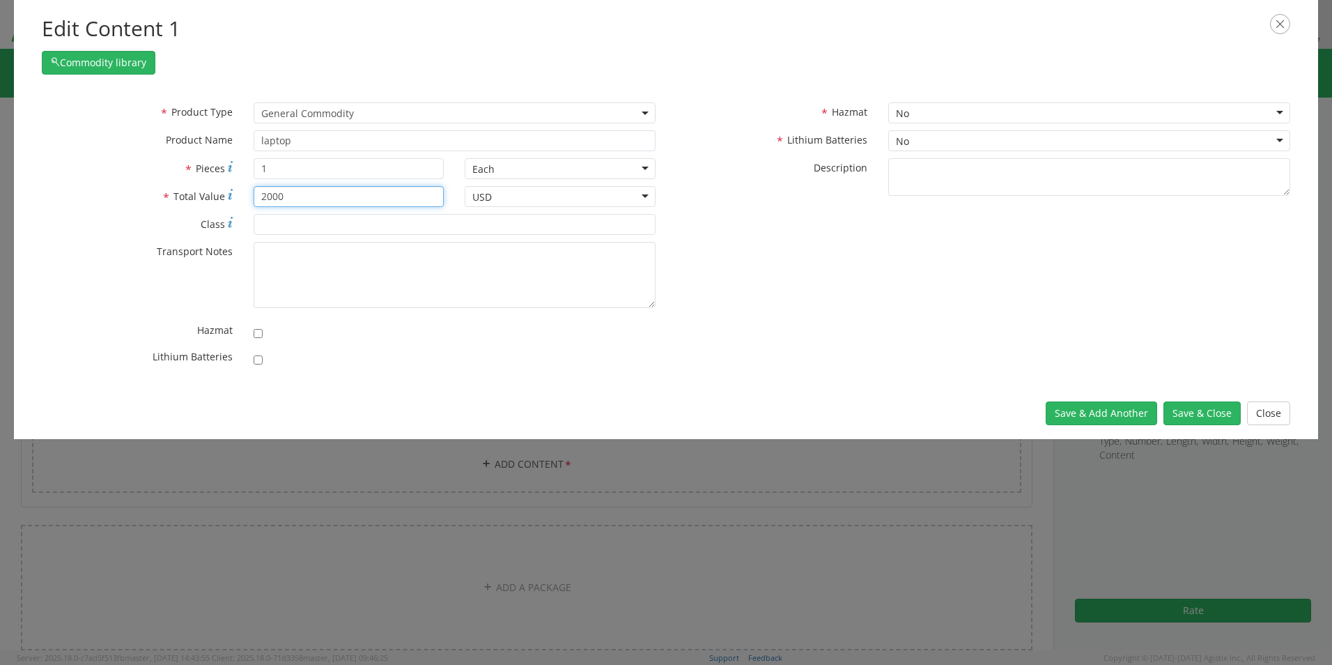
type input "2000"
click at [916, 130] on div "No" at bounding box center [1089, 140] width 402 height 21
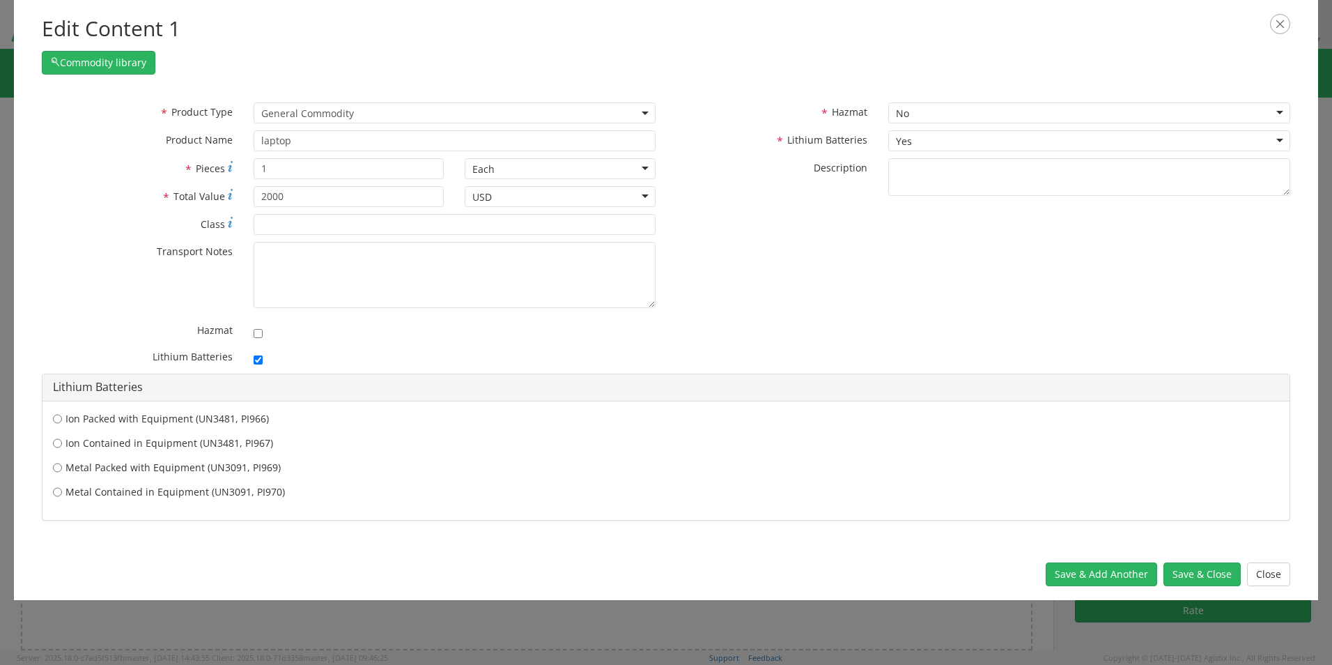
checkbox input "true"
click at [197, 448] on label "Ion Contained in Equipment (UN3481, PI967)" at bounding box center [666, 443] width 1226 height 14
click at [62, 448] on input "Ion Contained in Equipment (UN3481, PI967)" at bounding box center [57, 443] width 9 height 14
radio input "true"
click at [1213, 580] on button "Save & Close" at bounding box center [1201, 574] width 77 height 24
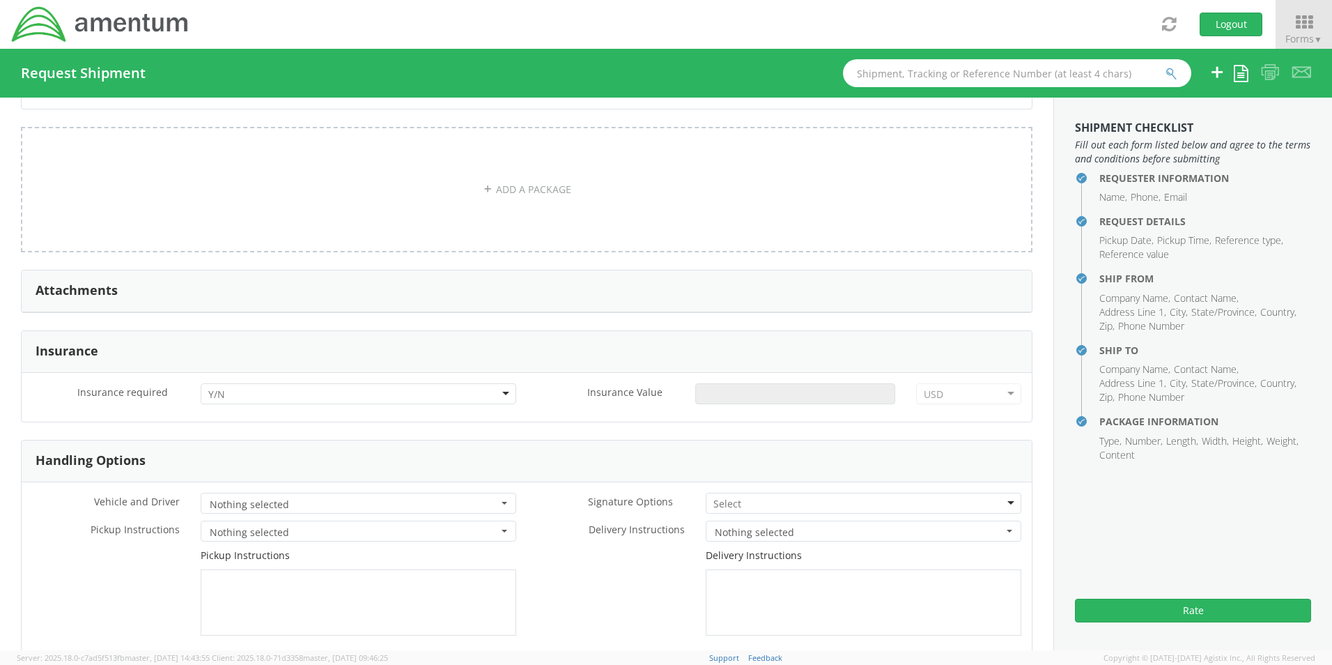
scroll to position [1552, 0]
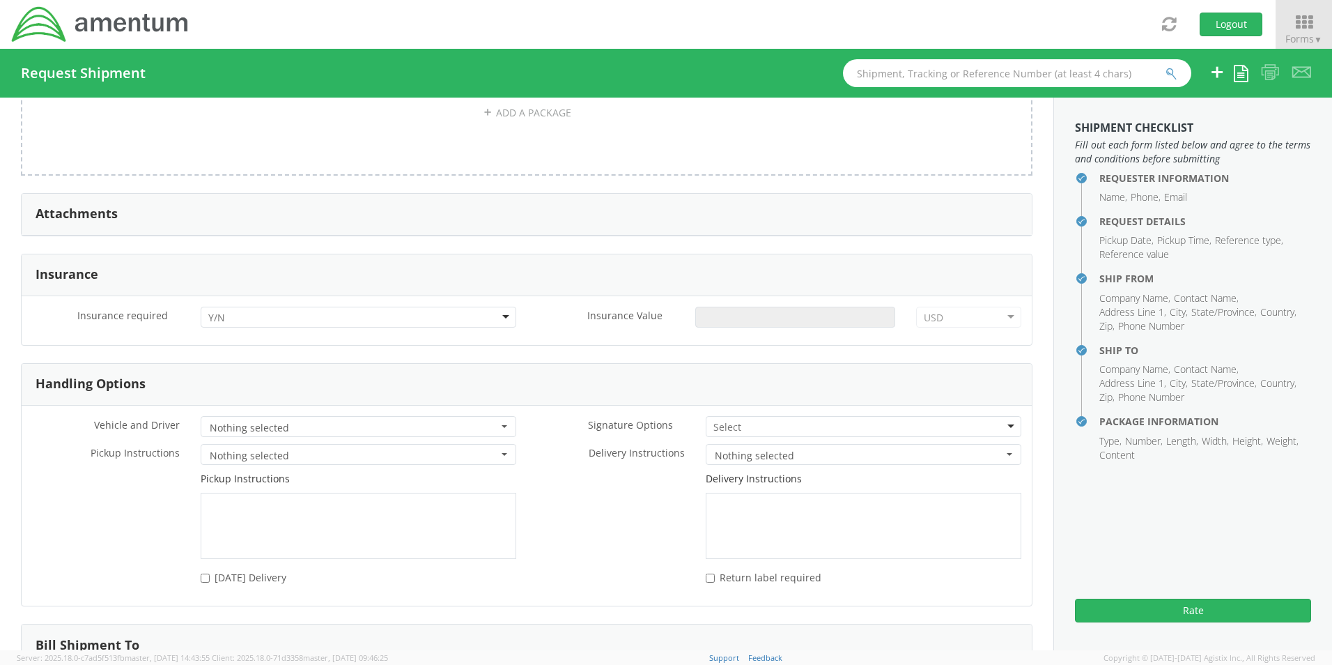
click at [449, 323] on div at bounding box center [359, 317] width 316 height 21
drag, startPoint x: 369, startPoint y: 356, endPoint x: 539, endPoint y: 368, distance: 171.1
click at [804, 317] on input "Insurance Value *" at bounding box center [795, 317] width 200 height 21
type input "2000"
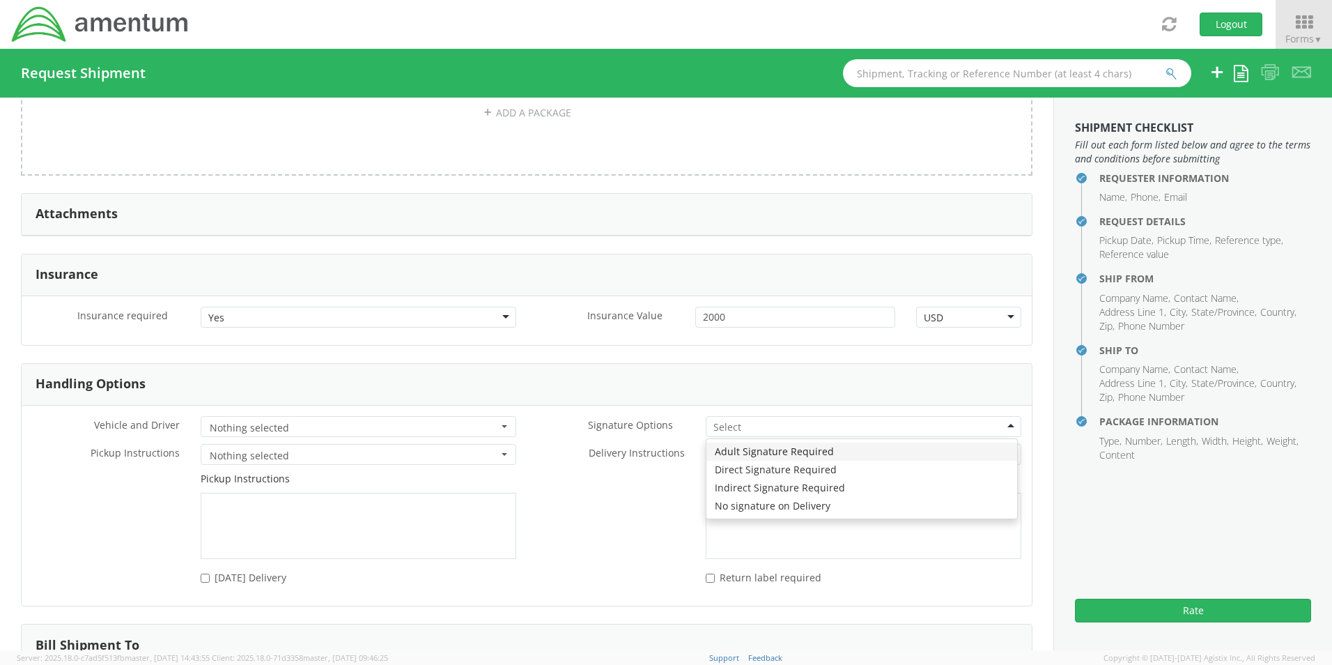
click at [765, 431] on div at bounding box center [864, 426] width 316 height 21
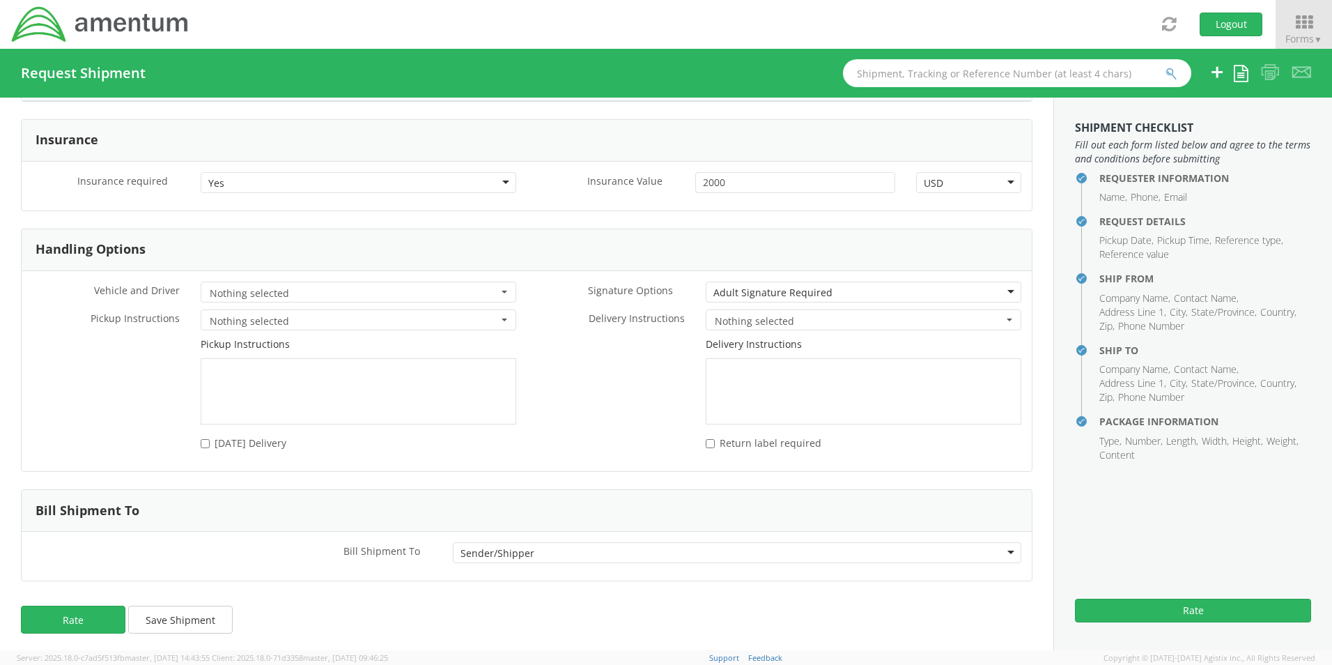
scroll to position [1691, 0]
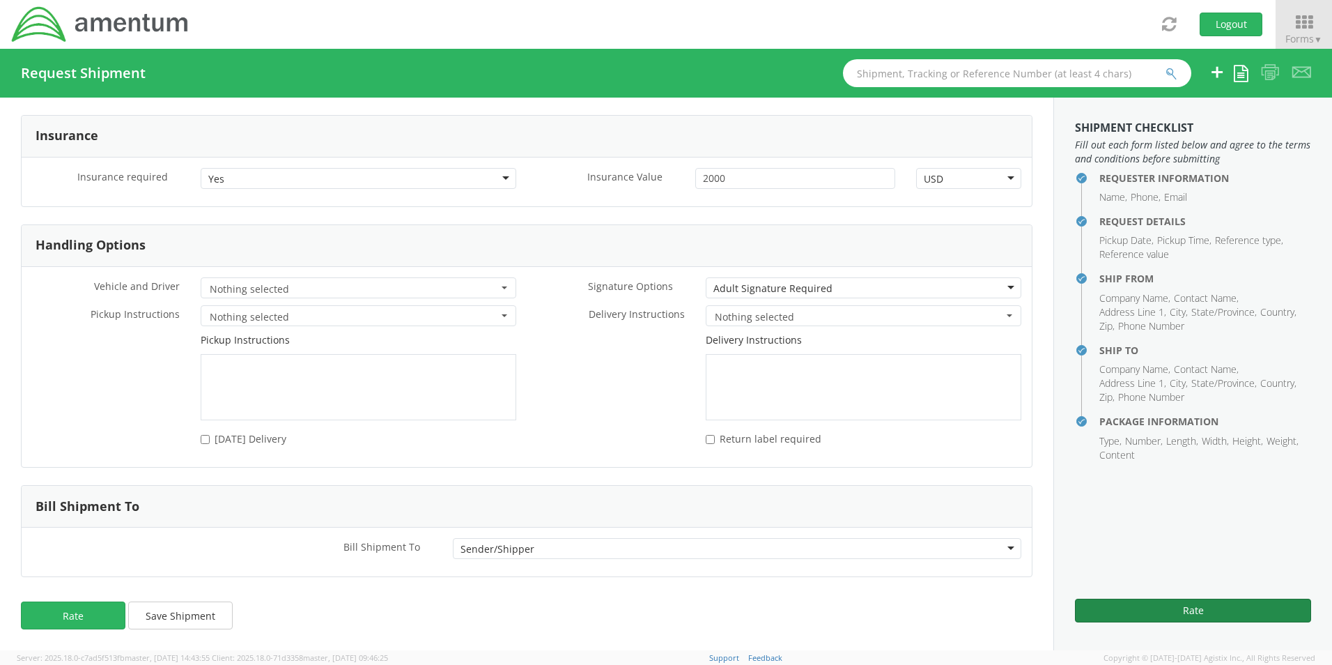
click at [1196, 612] on button "Rate" at bounding box center [1193, 610] width 236 height 24
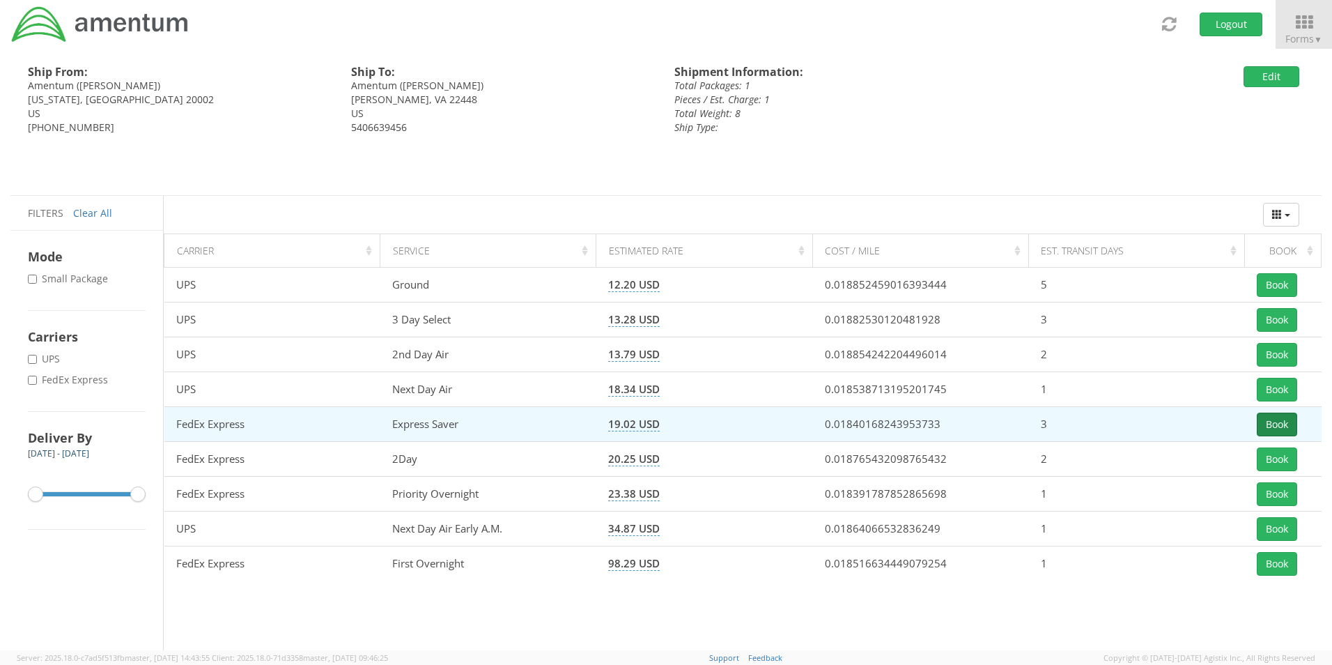
click at [1276, 428] on button "Book" at bounding box center [1277, 424] width 40 height 24
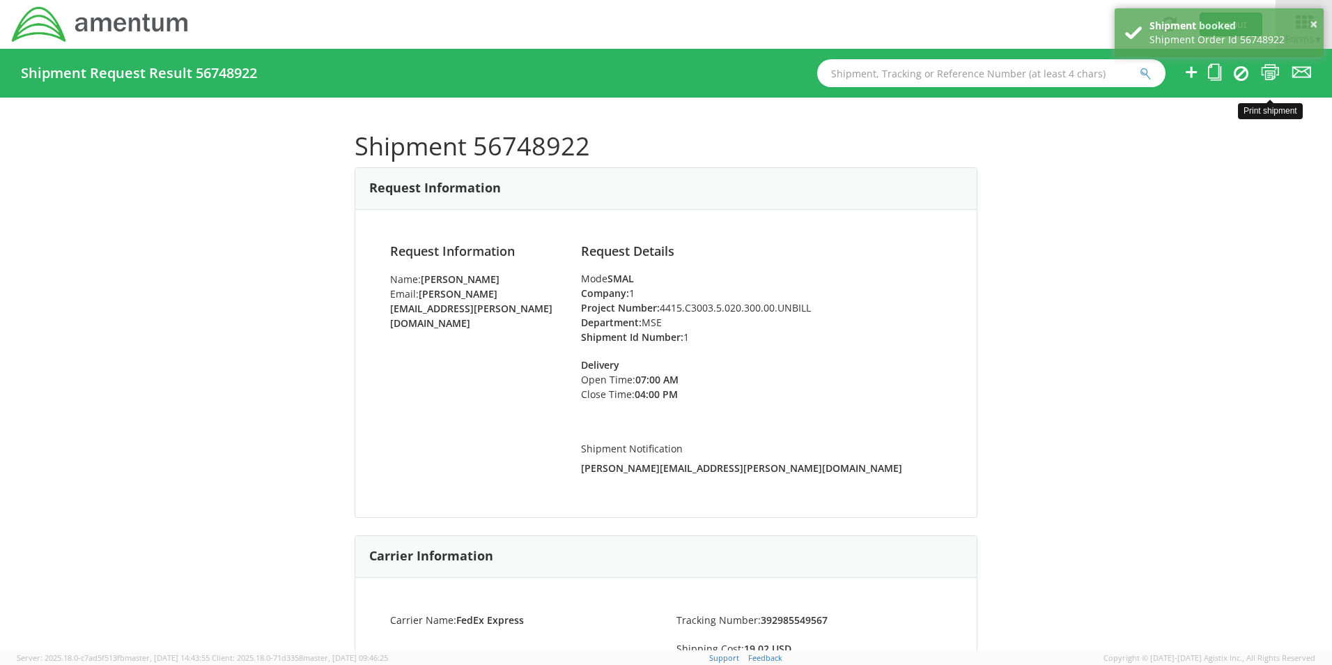
click at [1265, 75] on icon at bounding box center [1270, 71] width 19 height 17
